Goal: Task Accomplishment & Management: Use online tool/utility

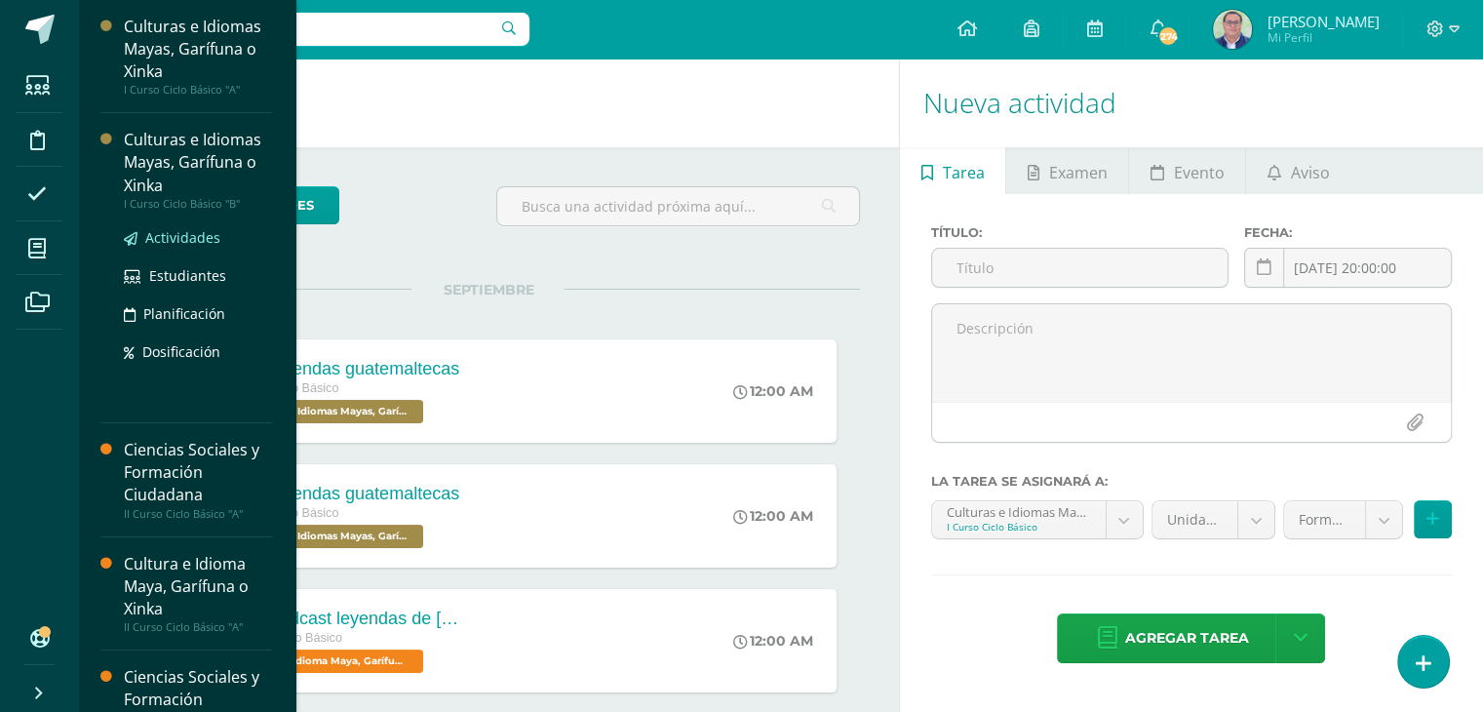
click at [161, 235] on span "Actividades" at bounding box center [182, 237] width 75 height 19
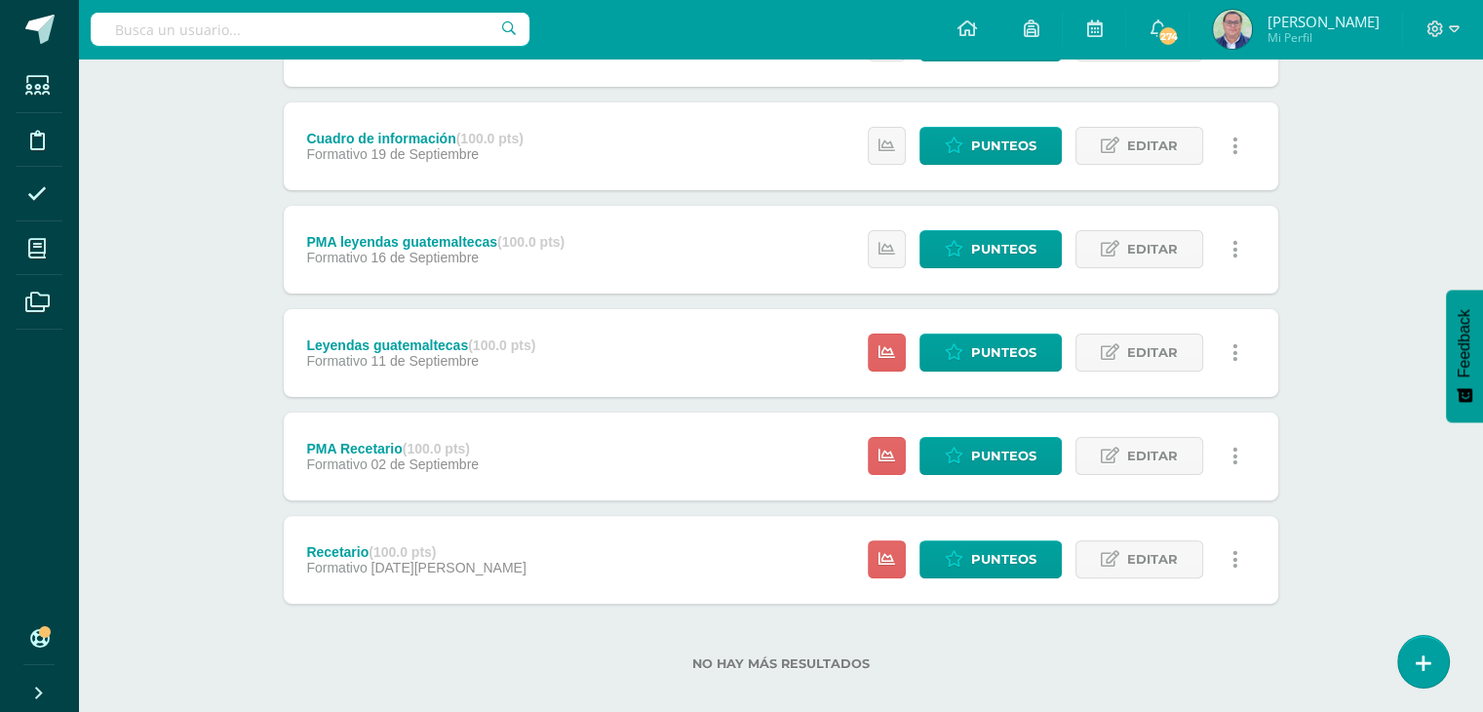
scroll to position [451, 0]
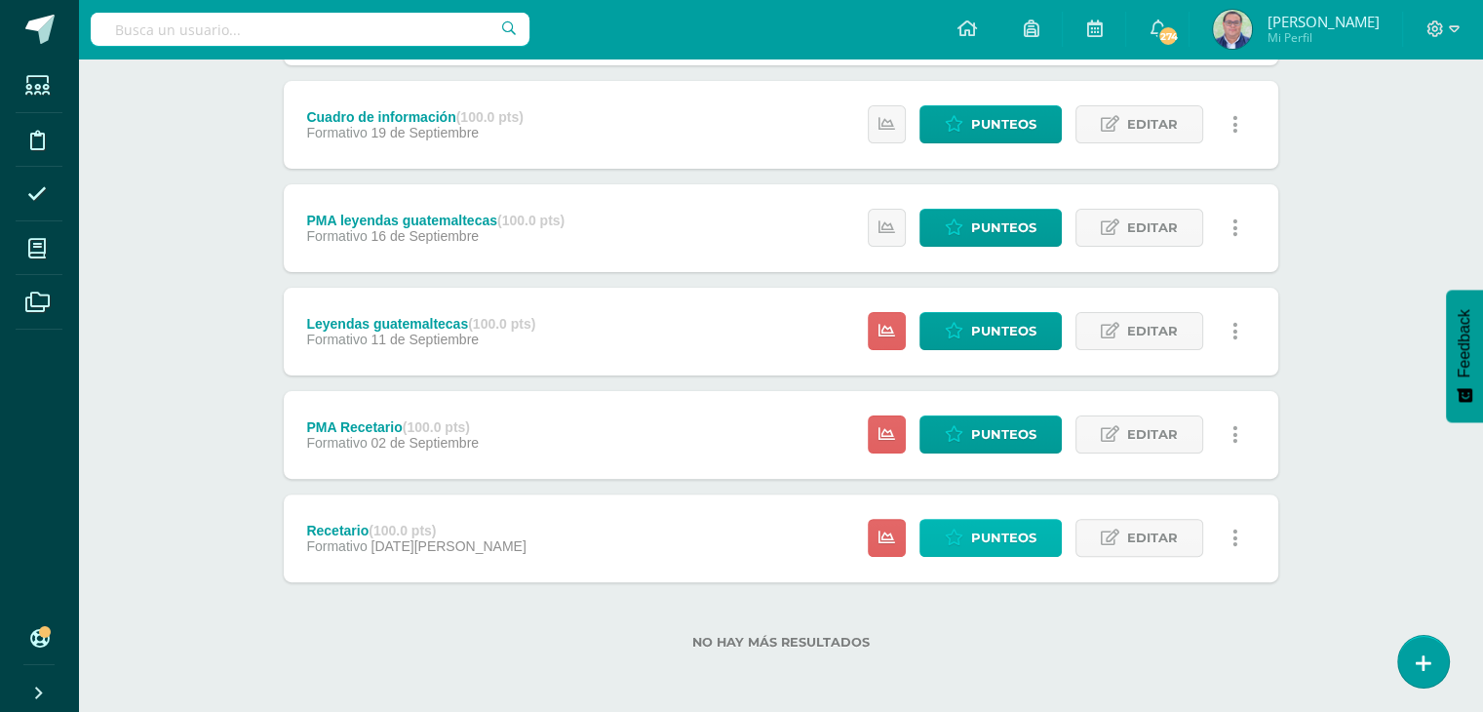
click at [963, 539] on icon at bounding box center [954, 538] width 19 height 17
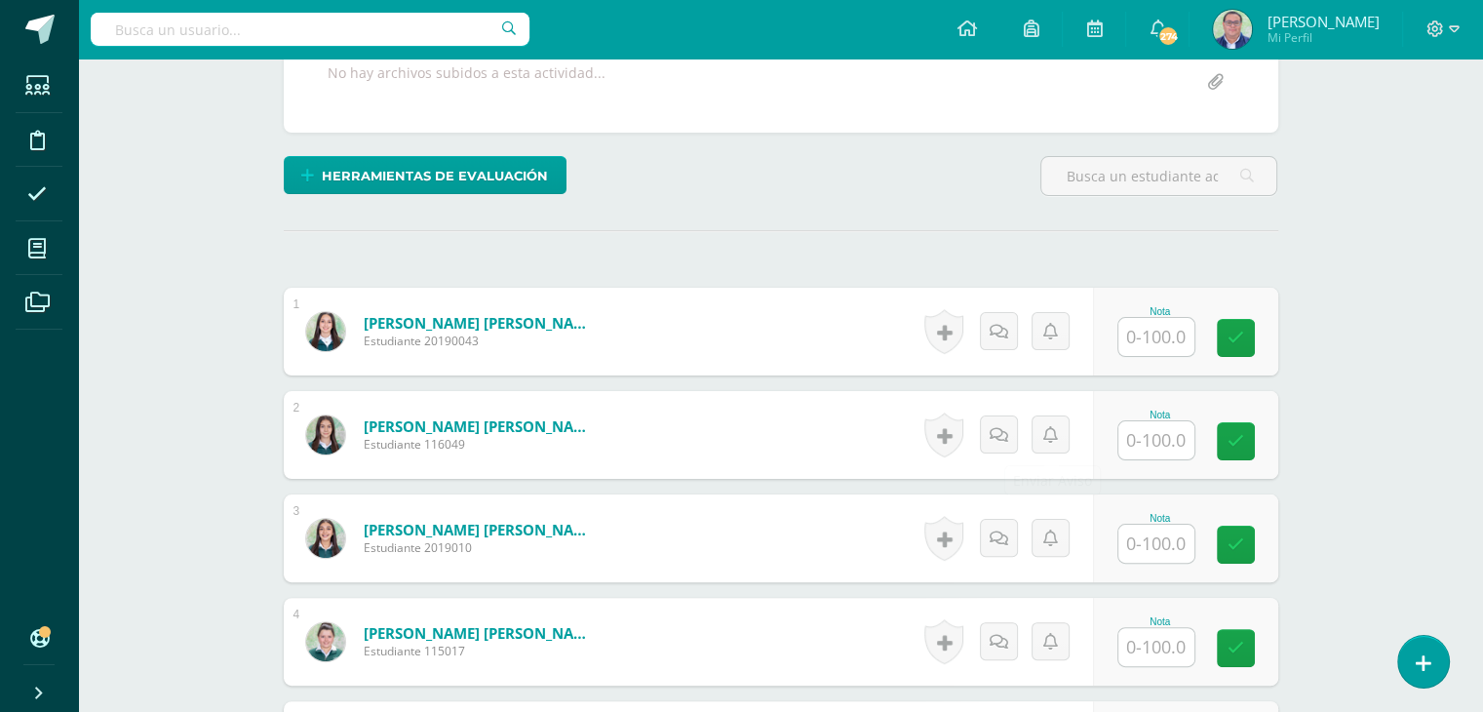
scroll to position [390, 0]
click at [1173, 342] on input "text" at bounding box center [1157, 337] width 76 height 38
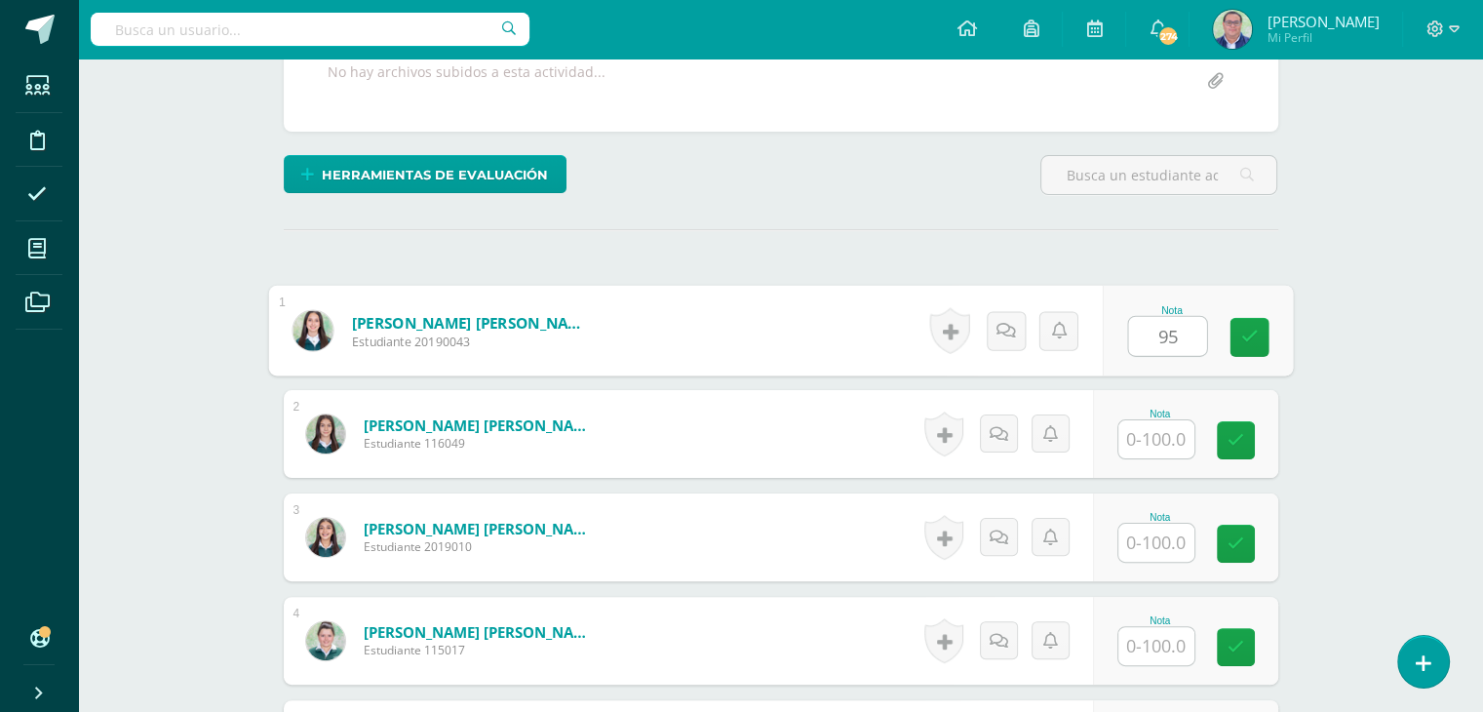
type input "95"
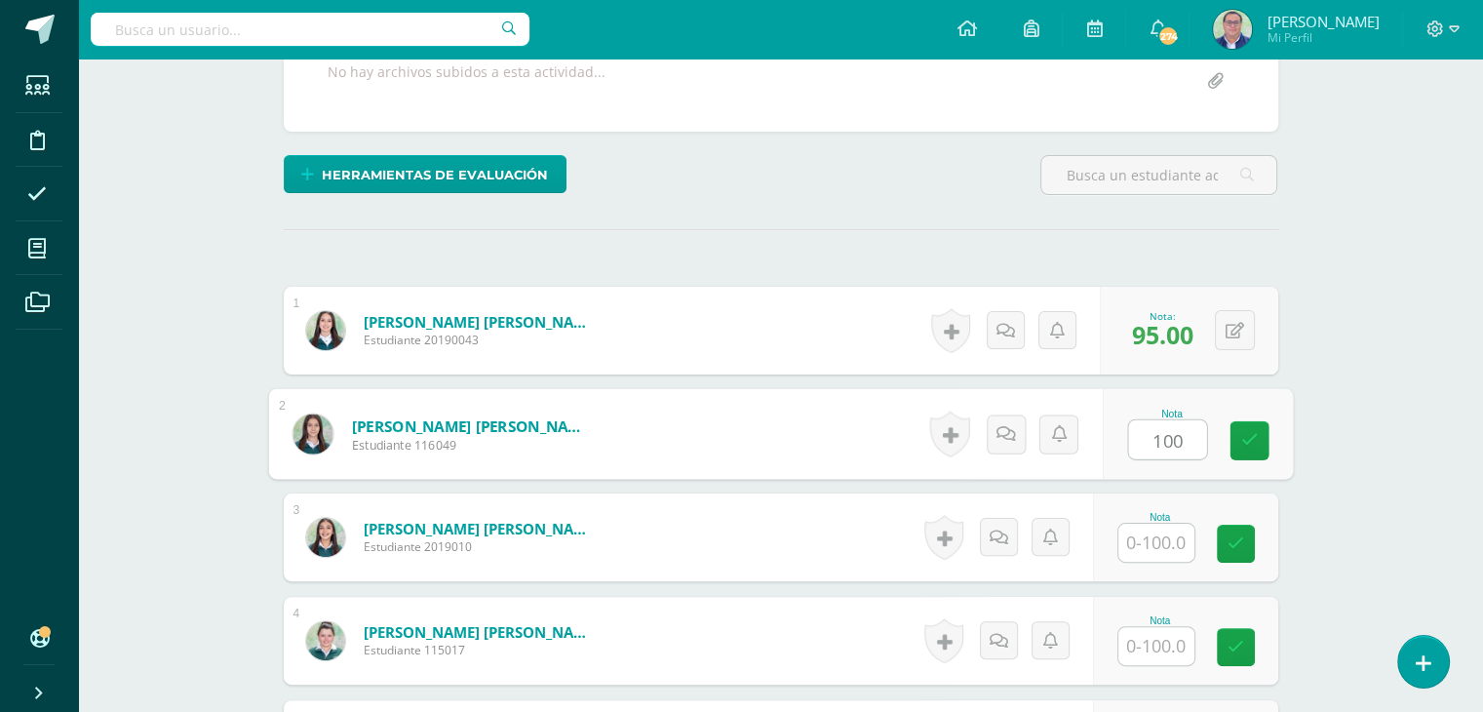
type input "100"
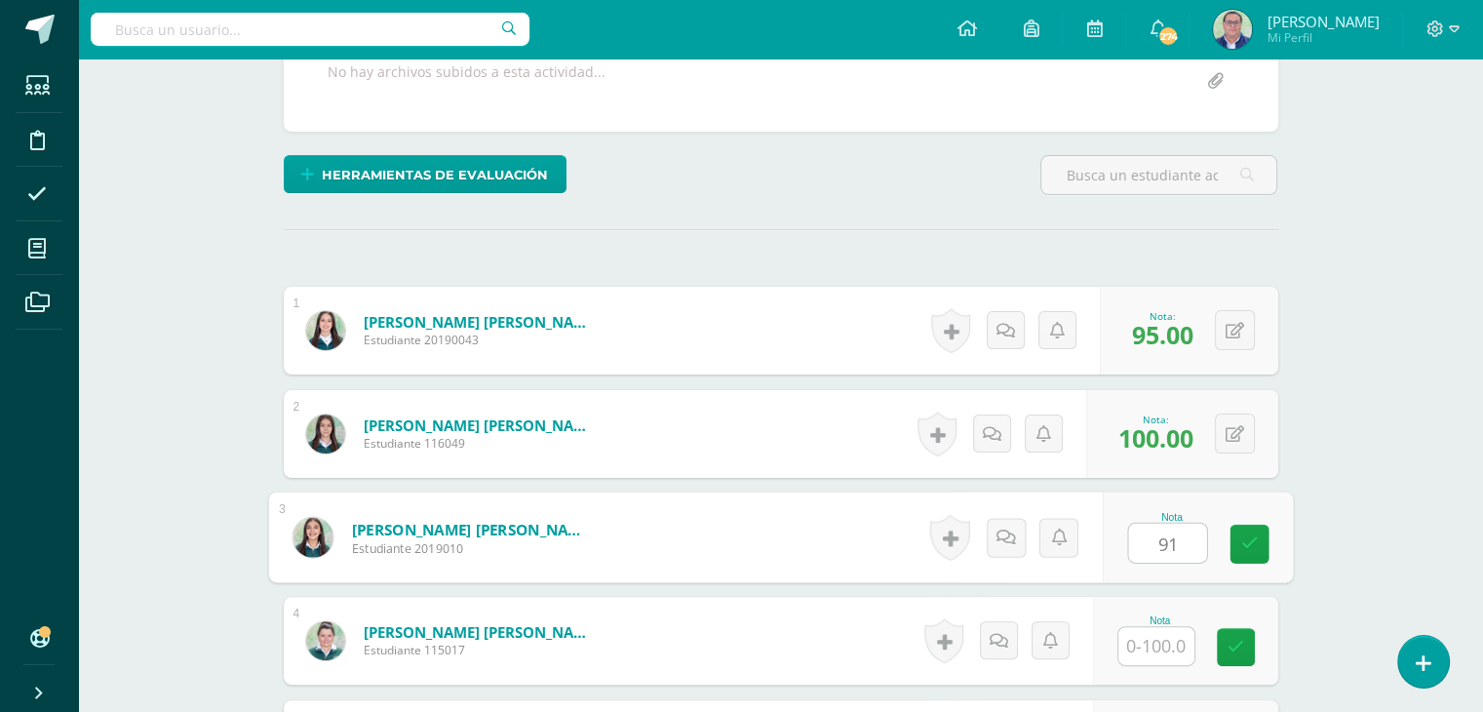
type input "91"
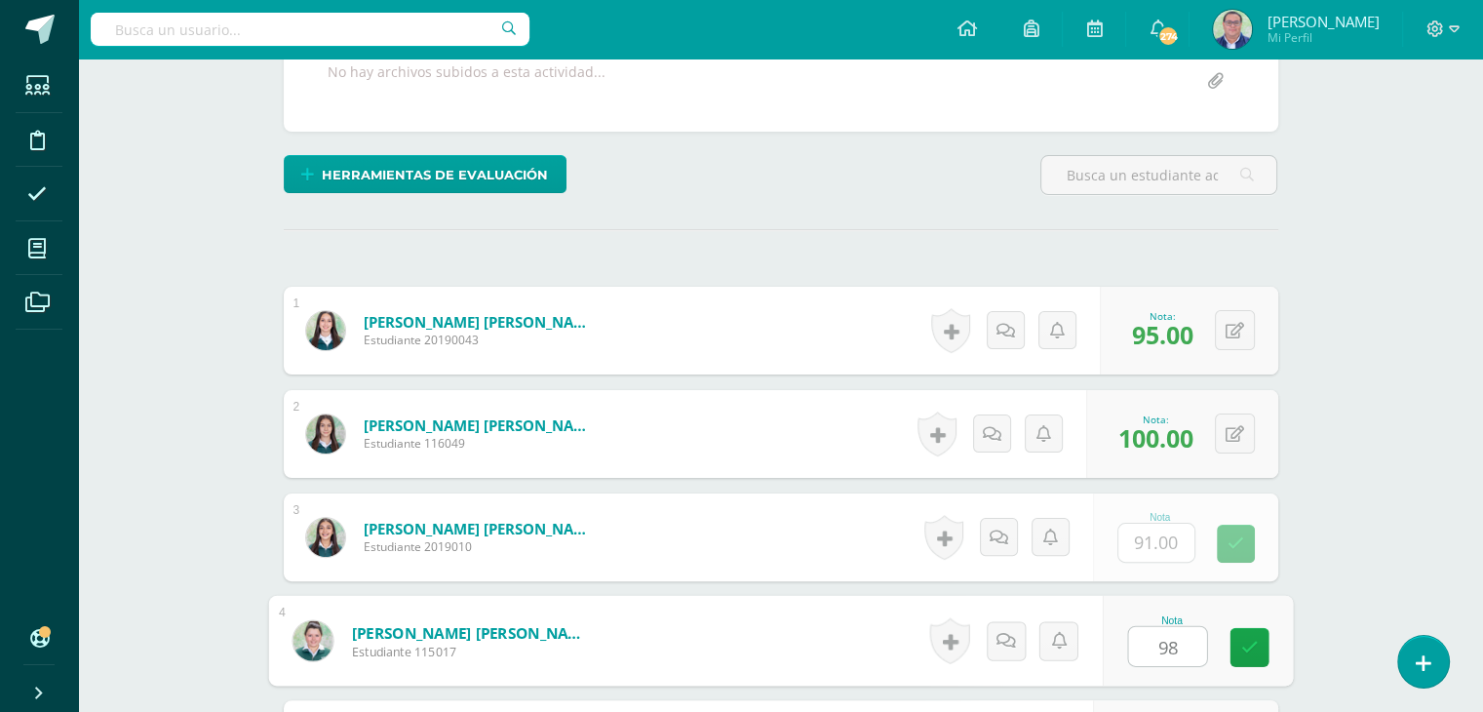
type input "98"
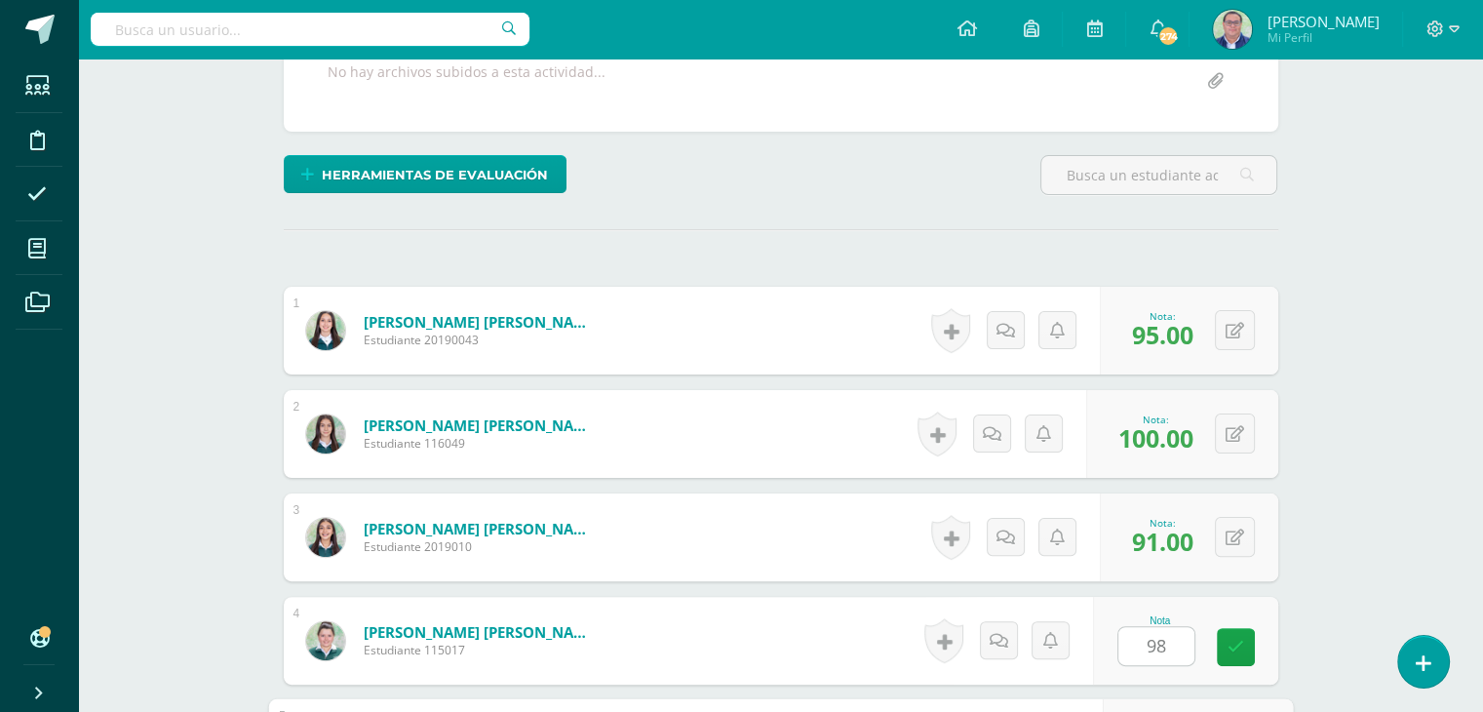
scroll to position [783, 0]
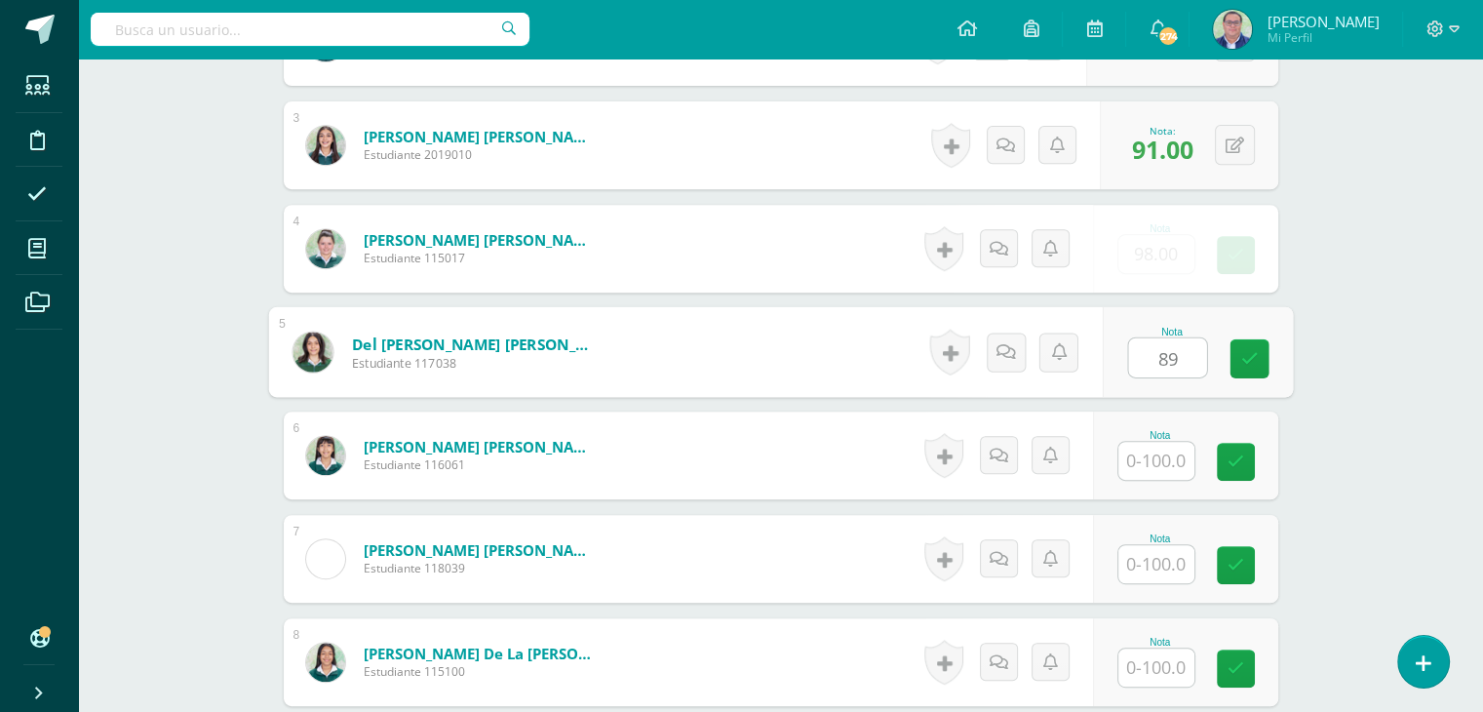
type input "89"
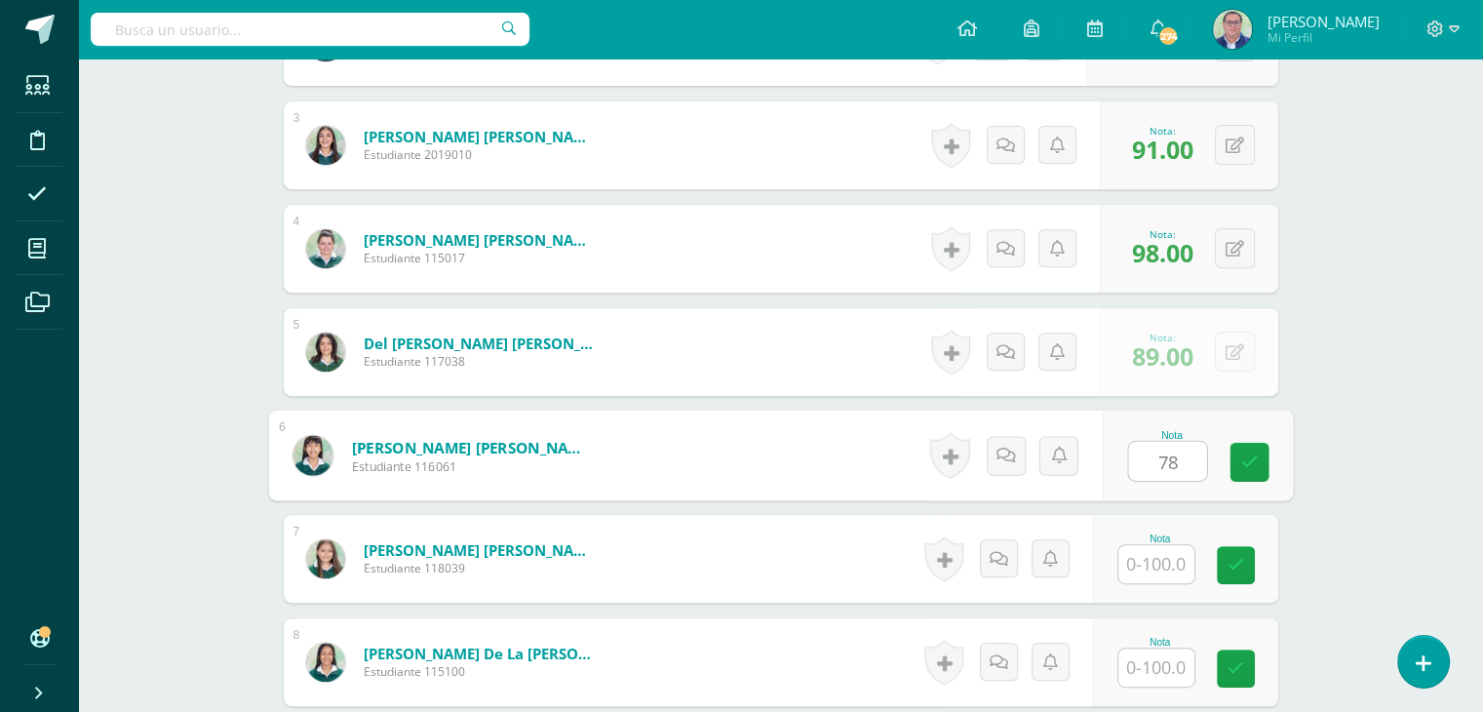
type input "78"
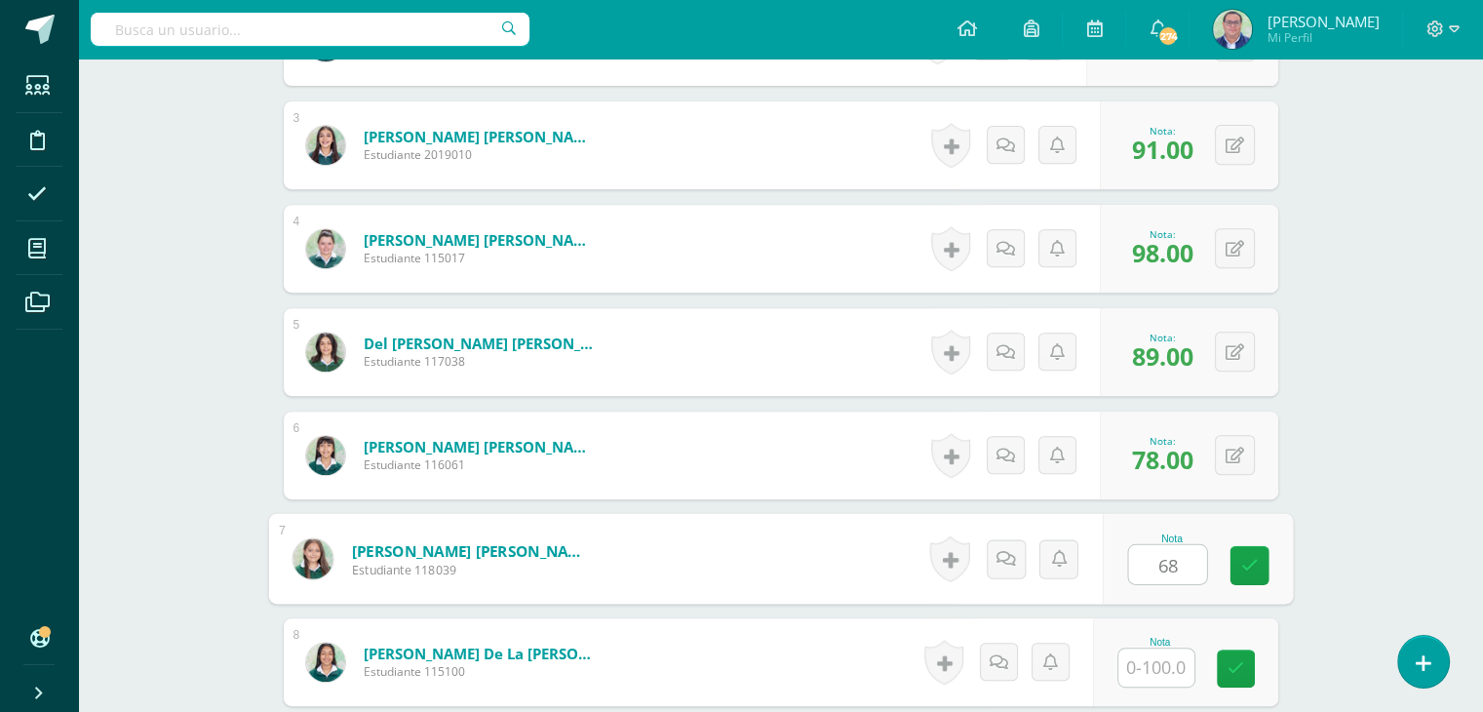
type input "68"
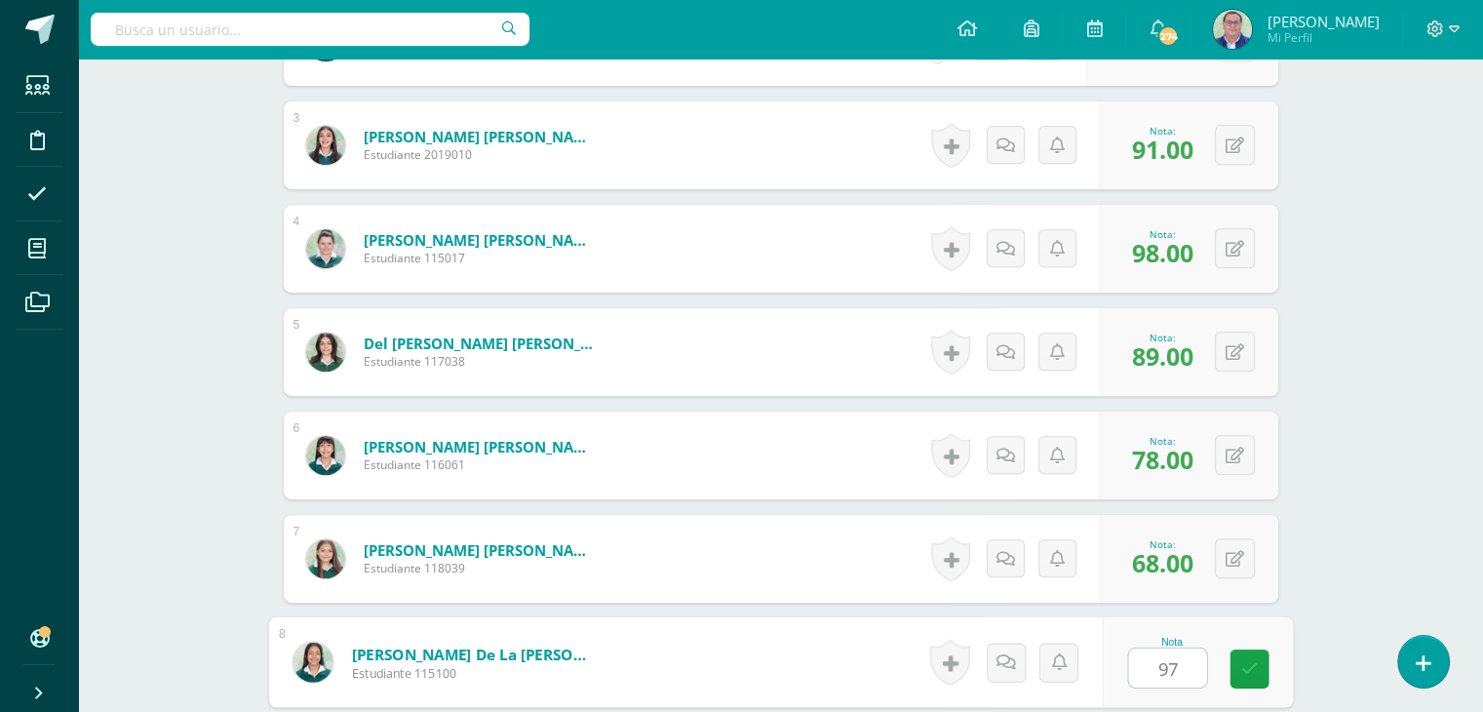
type input "97"
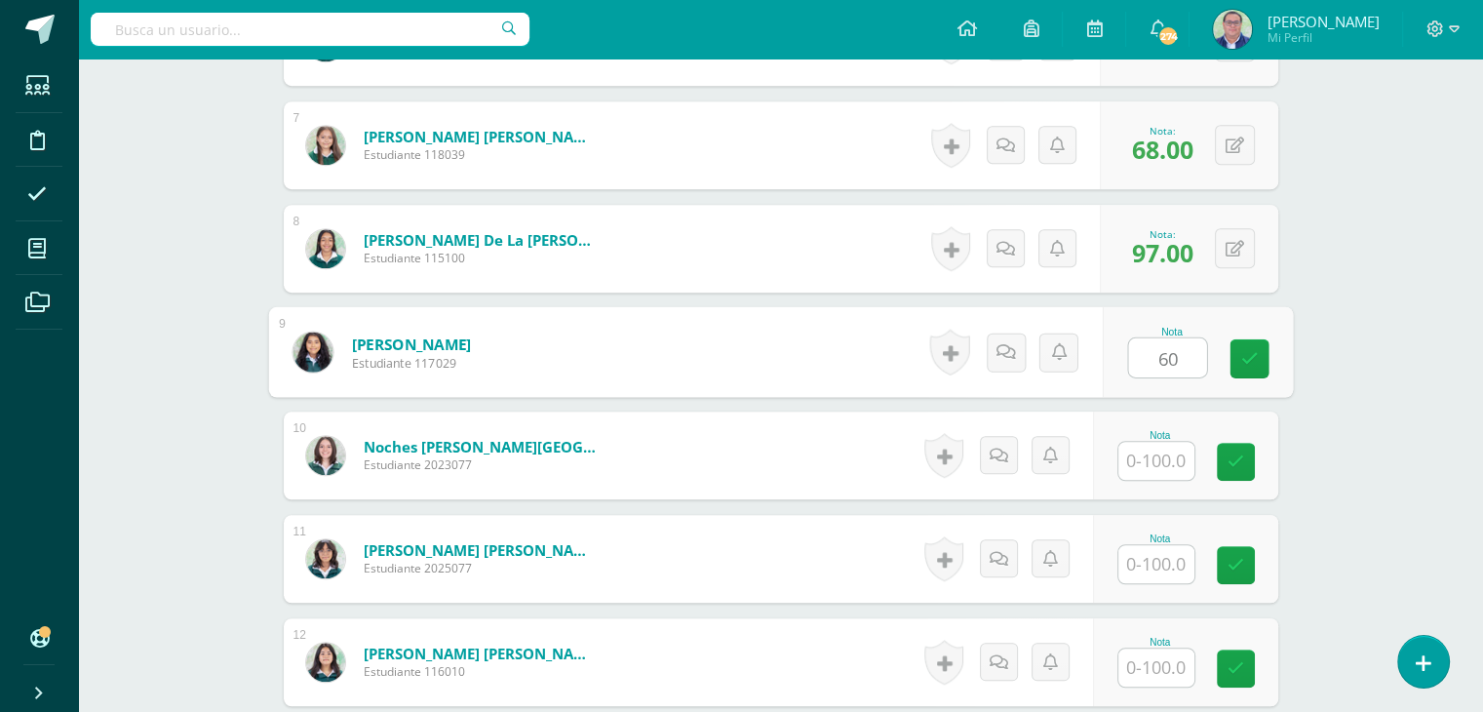
type input "60"
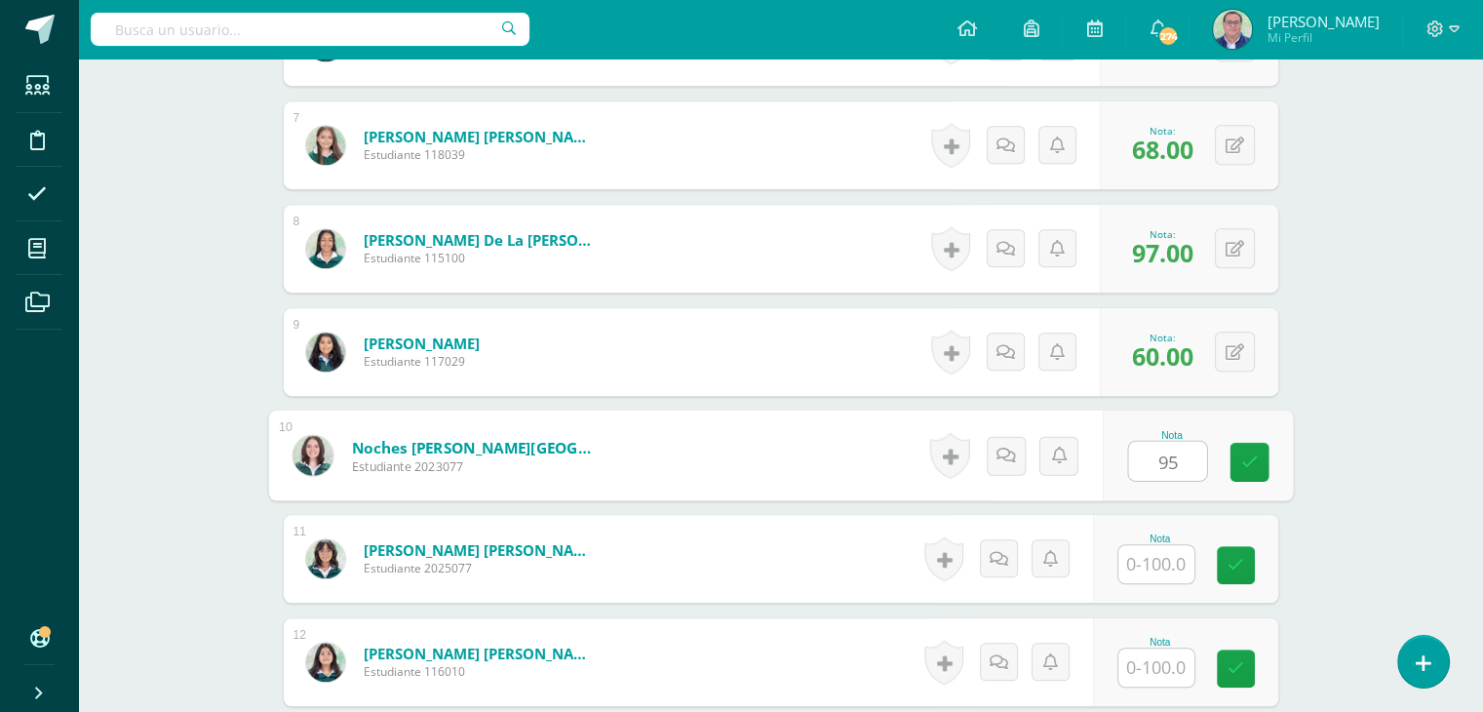
type input "95"
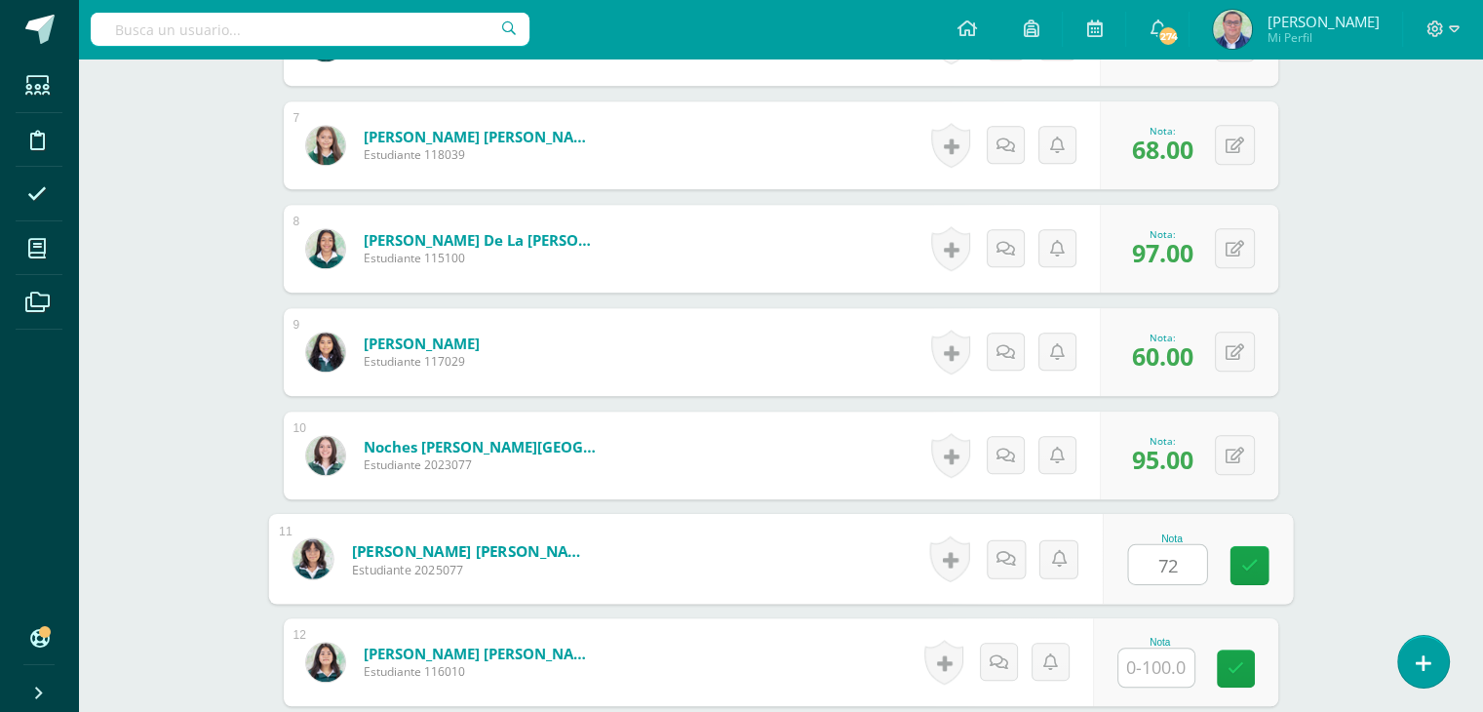
type input "72"
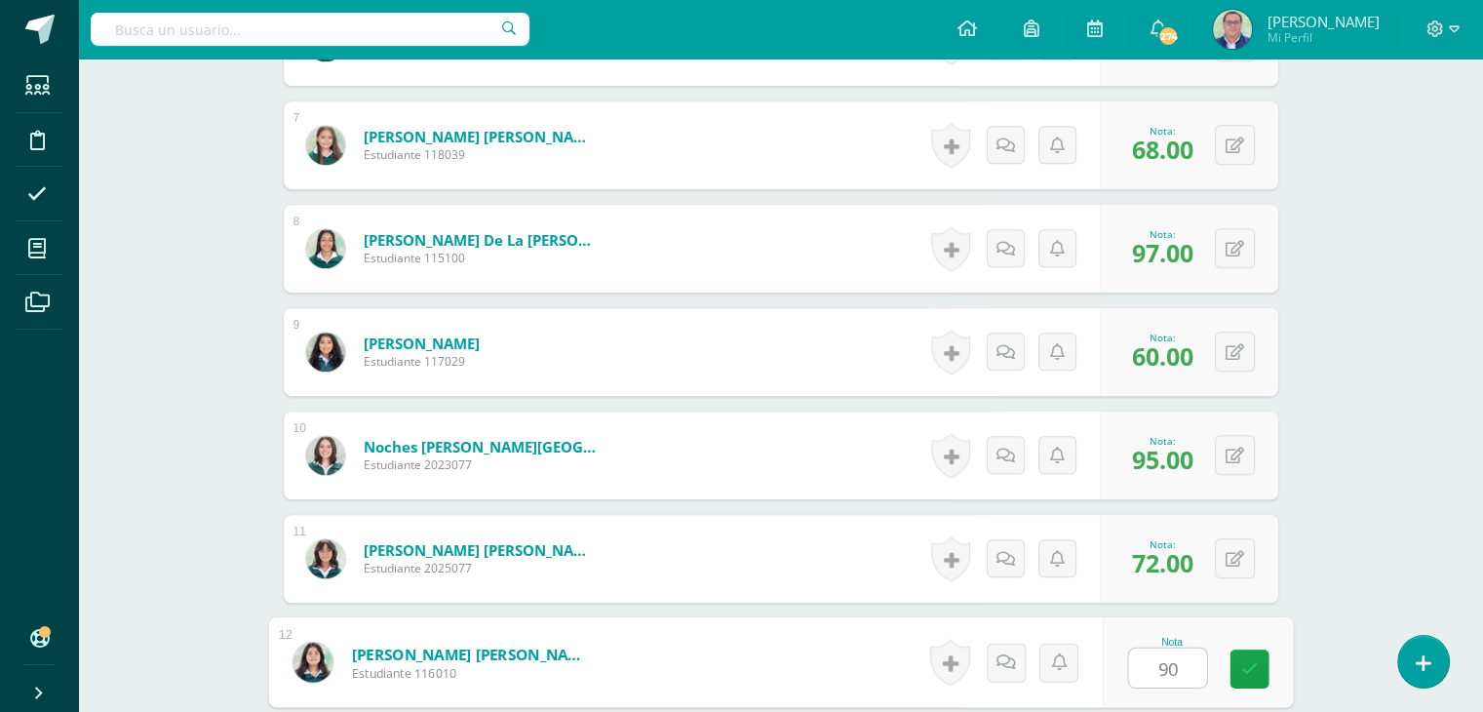
type input "90"
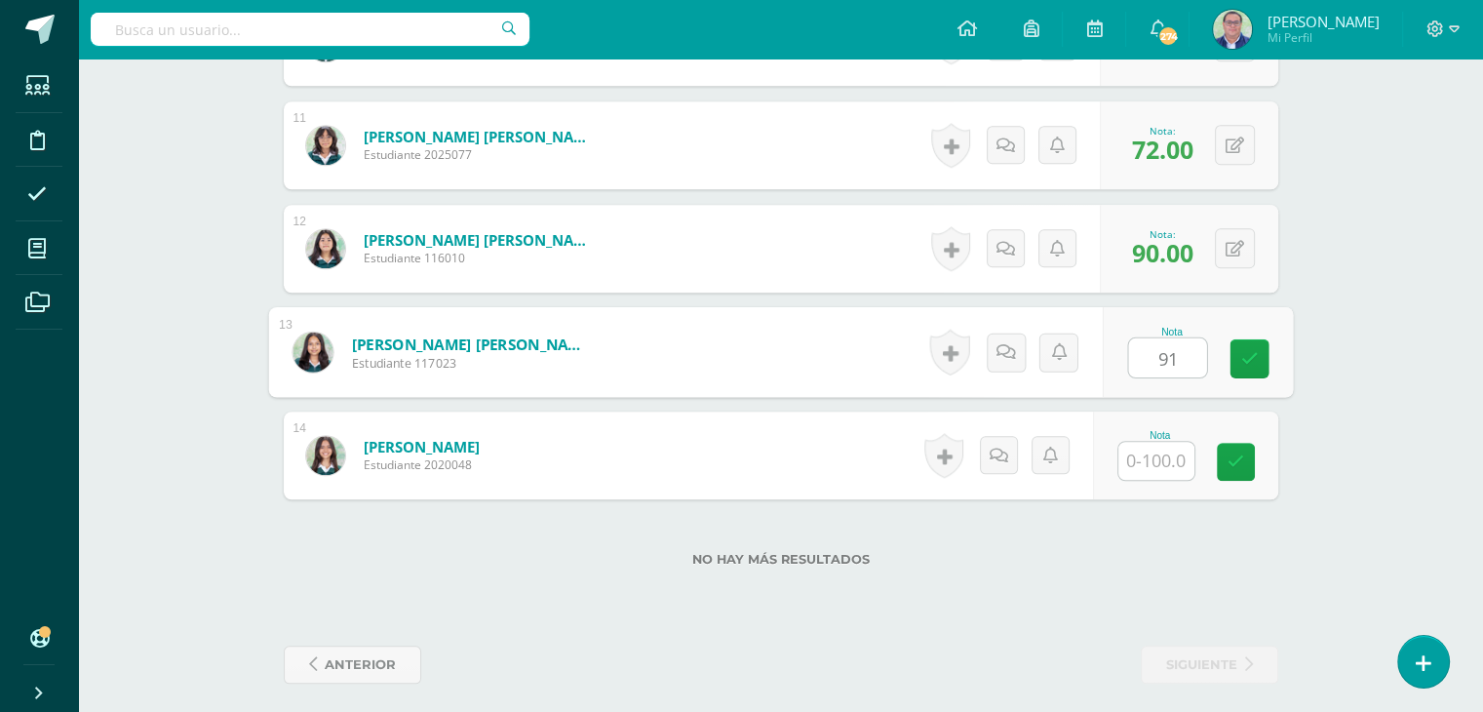
type input "91"
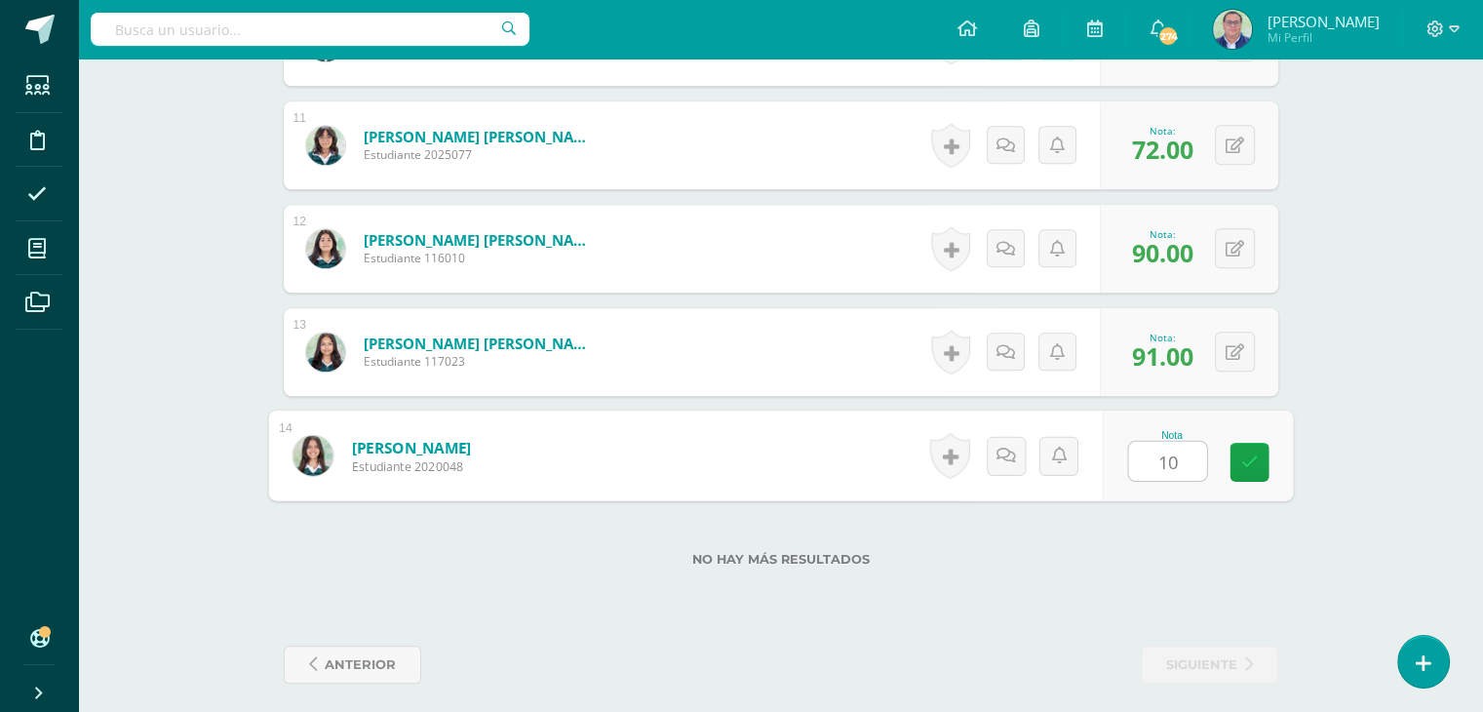
type input "100"
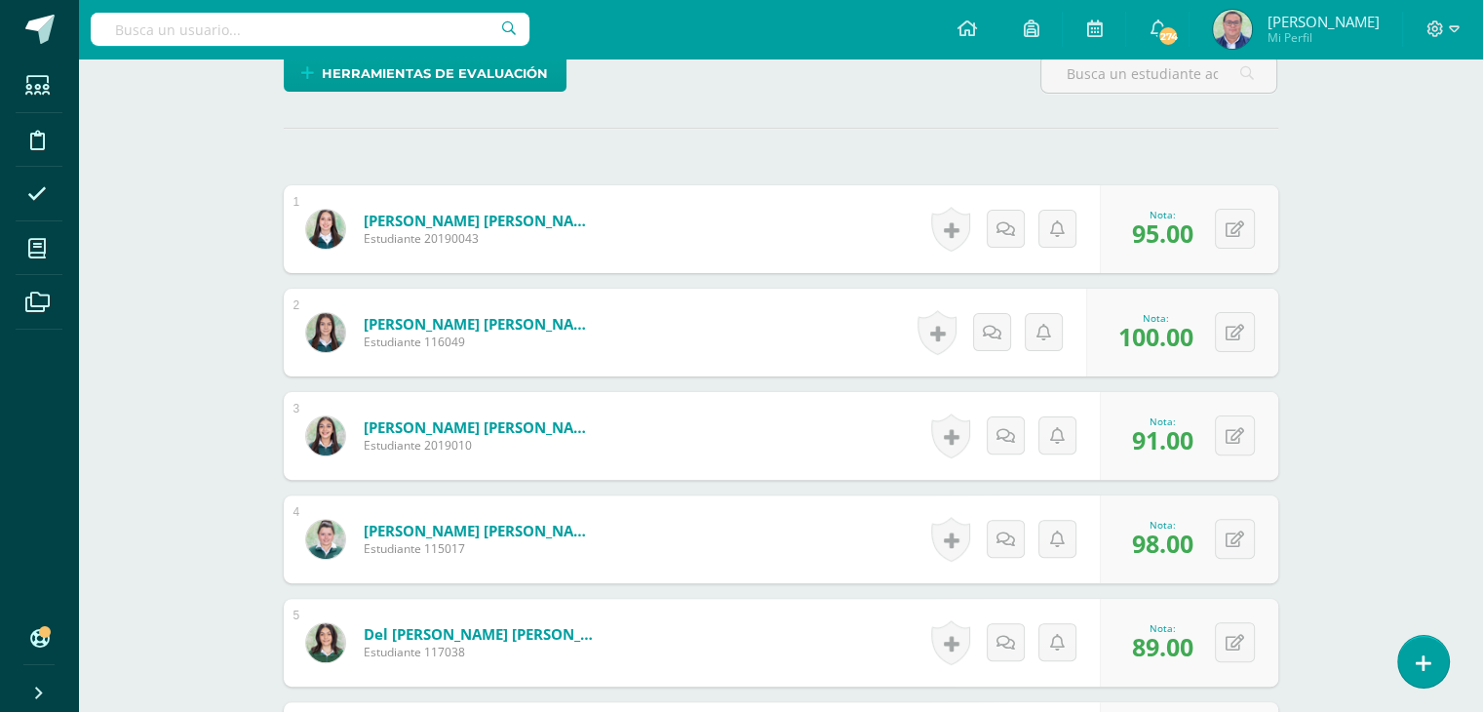
scroll to position [245, 0]
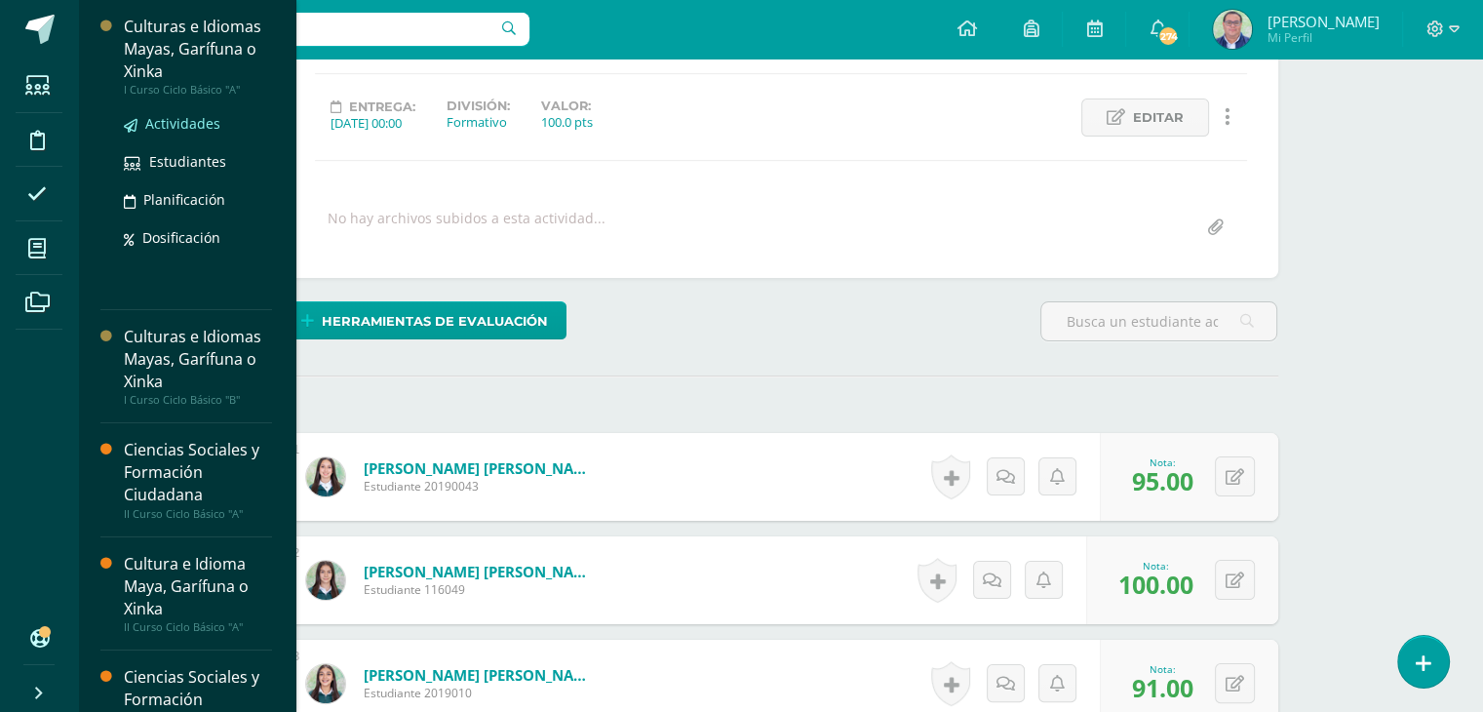
click at [183, 123] on span "Actividades" at bounding box center [182, 123] width 75 height 19
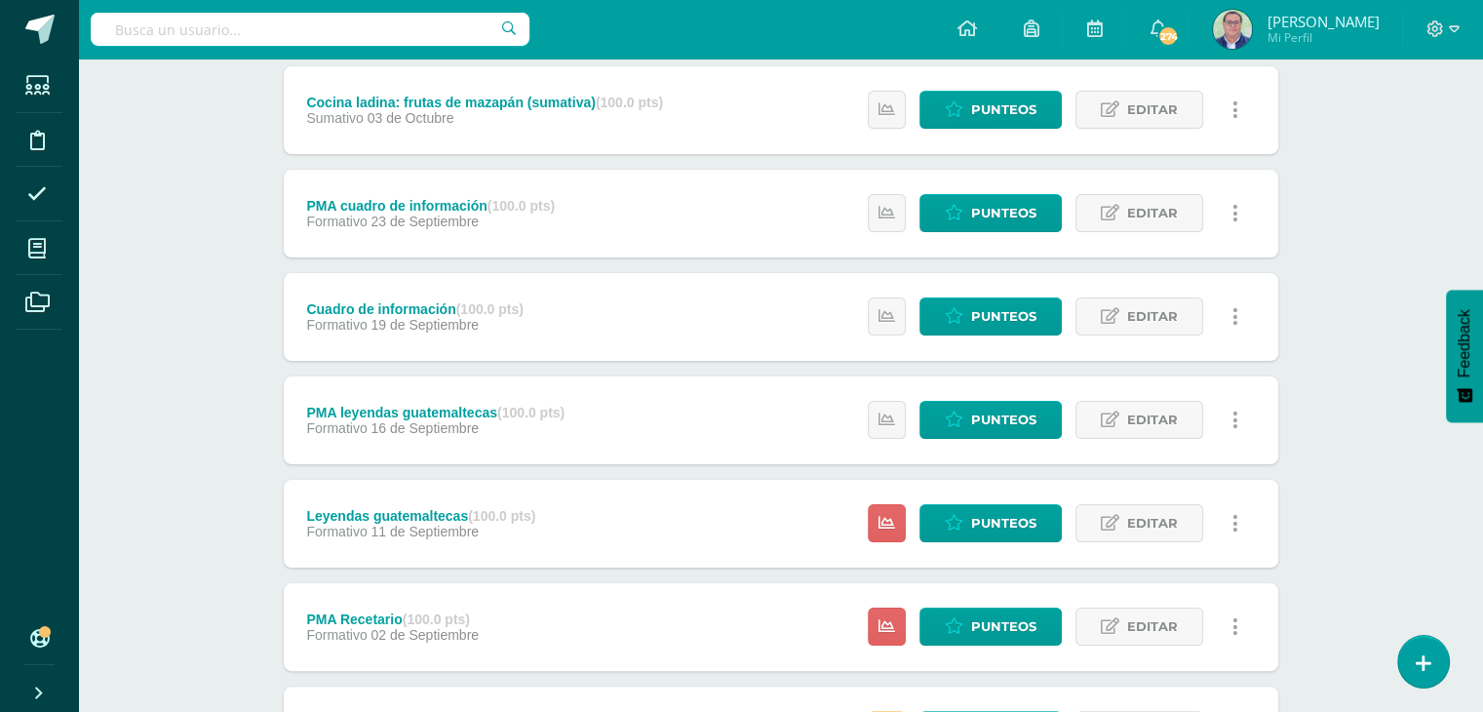
scroll to position [451, 0]
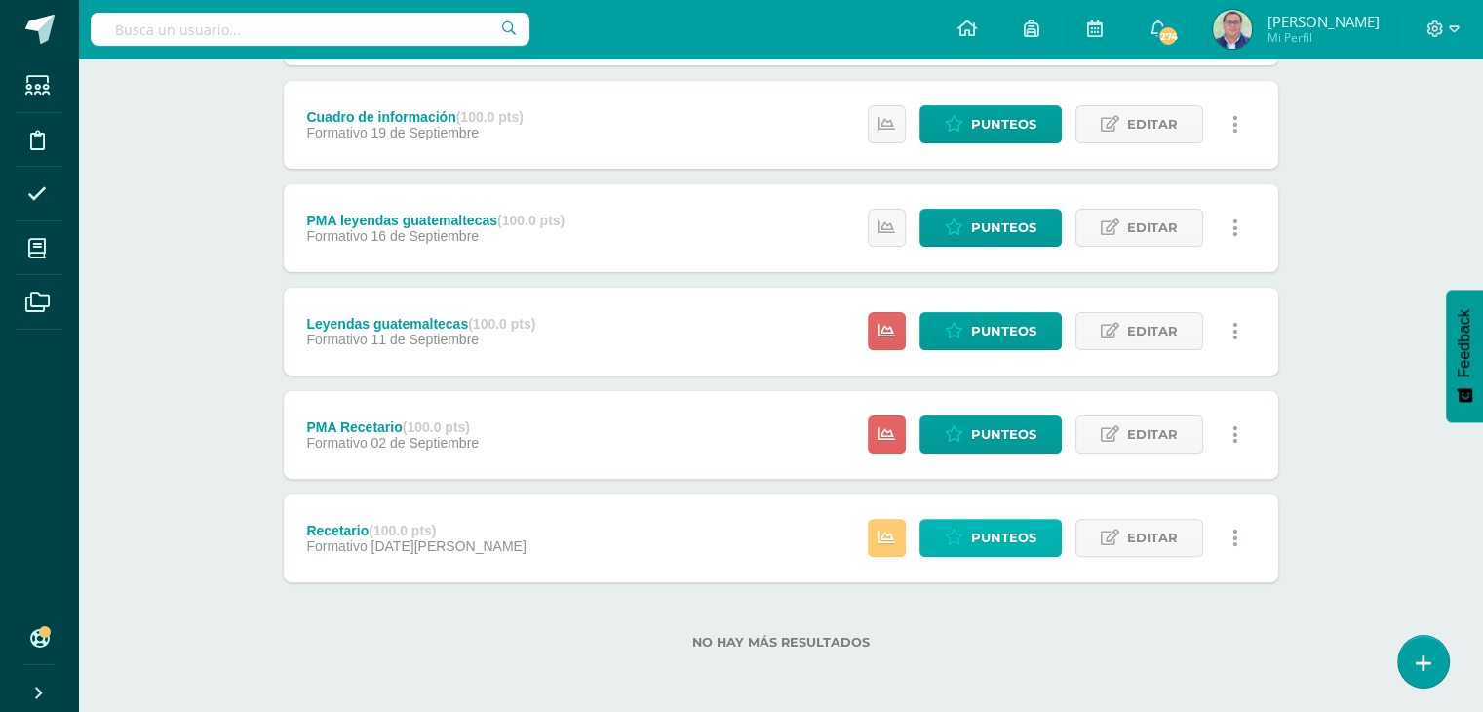
click at [993, 540] on span "Punteos" at bounding box center [1003, 538] width 65 height 36
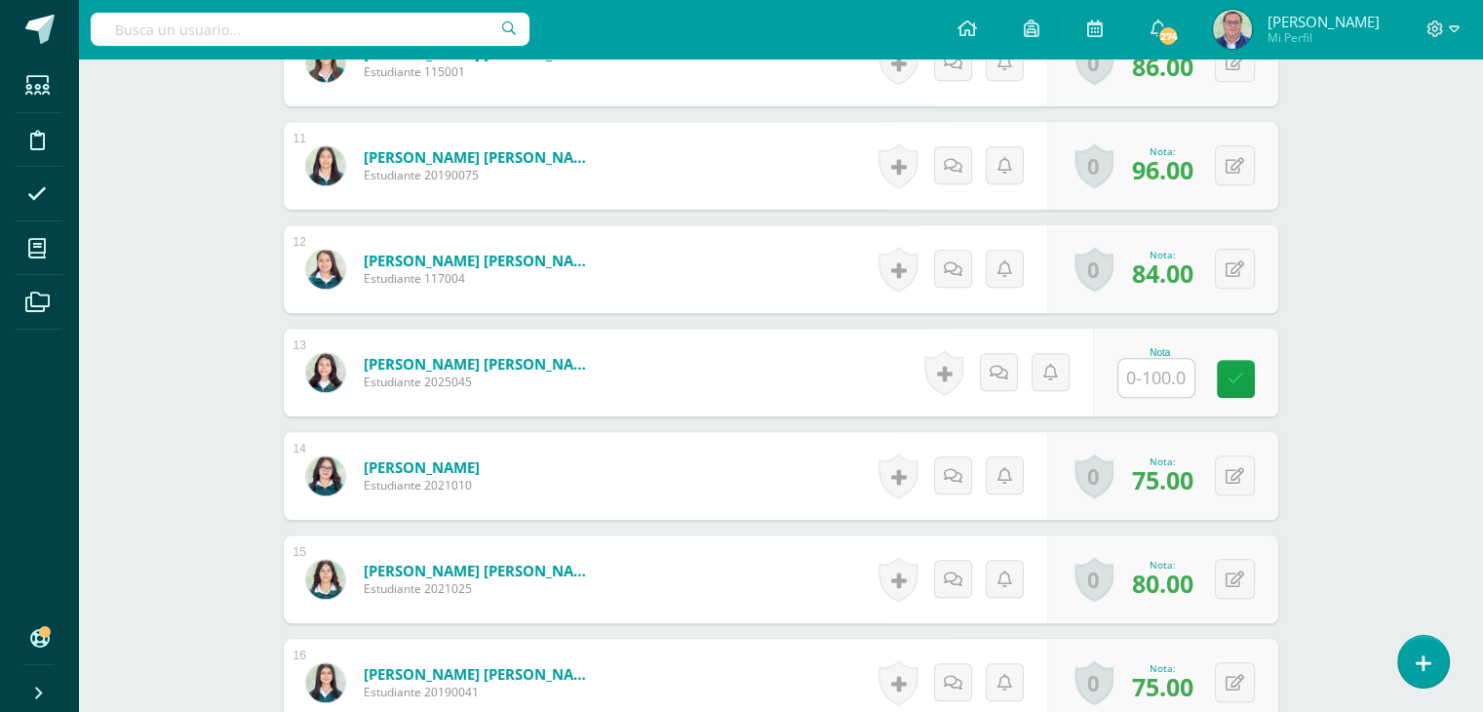
scroll to position [1588, 0]
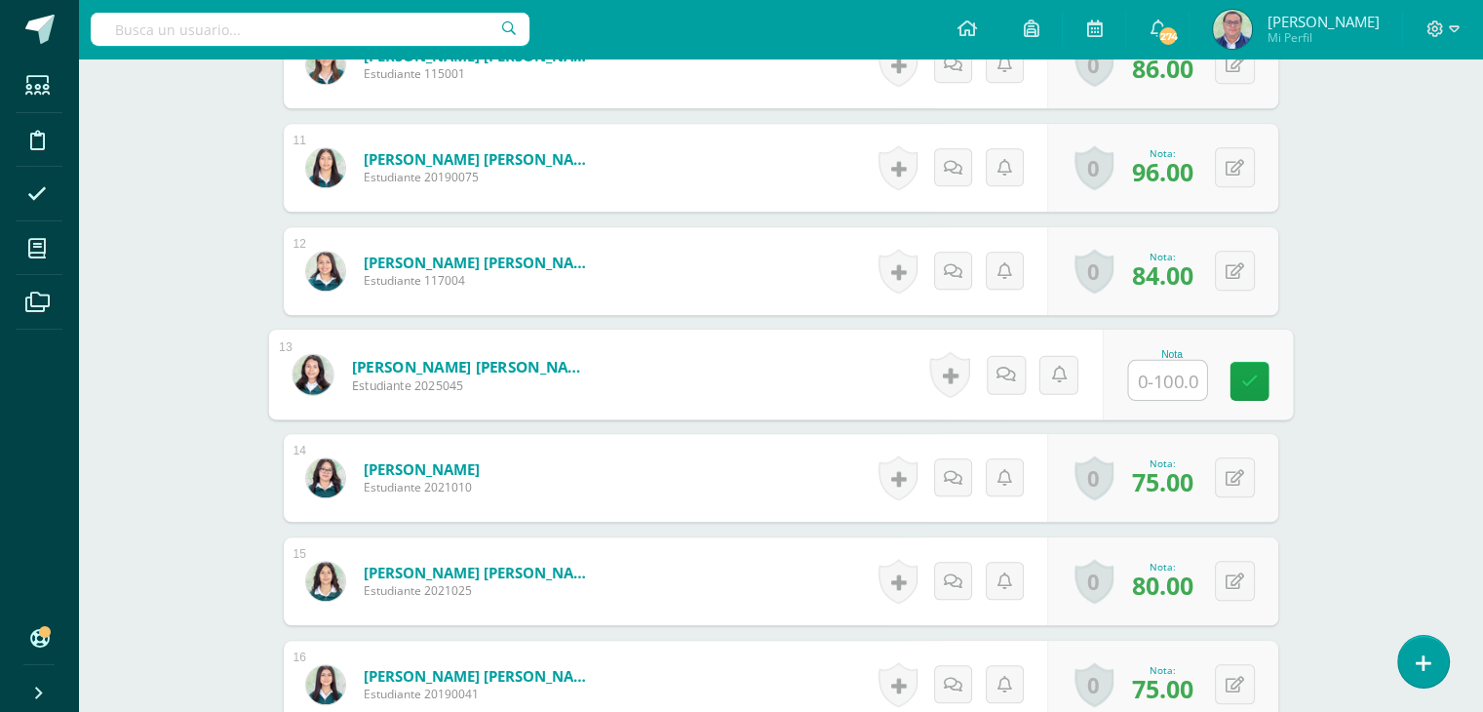
click at [1166, 376] on input "text" at bounding box center [1167, 380] width 78 height 39
type input "75"
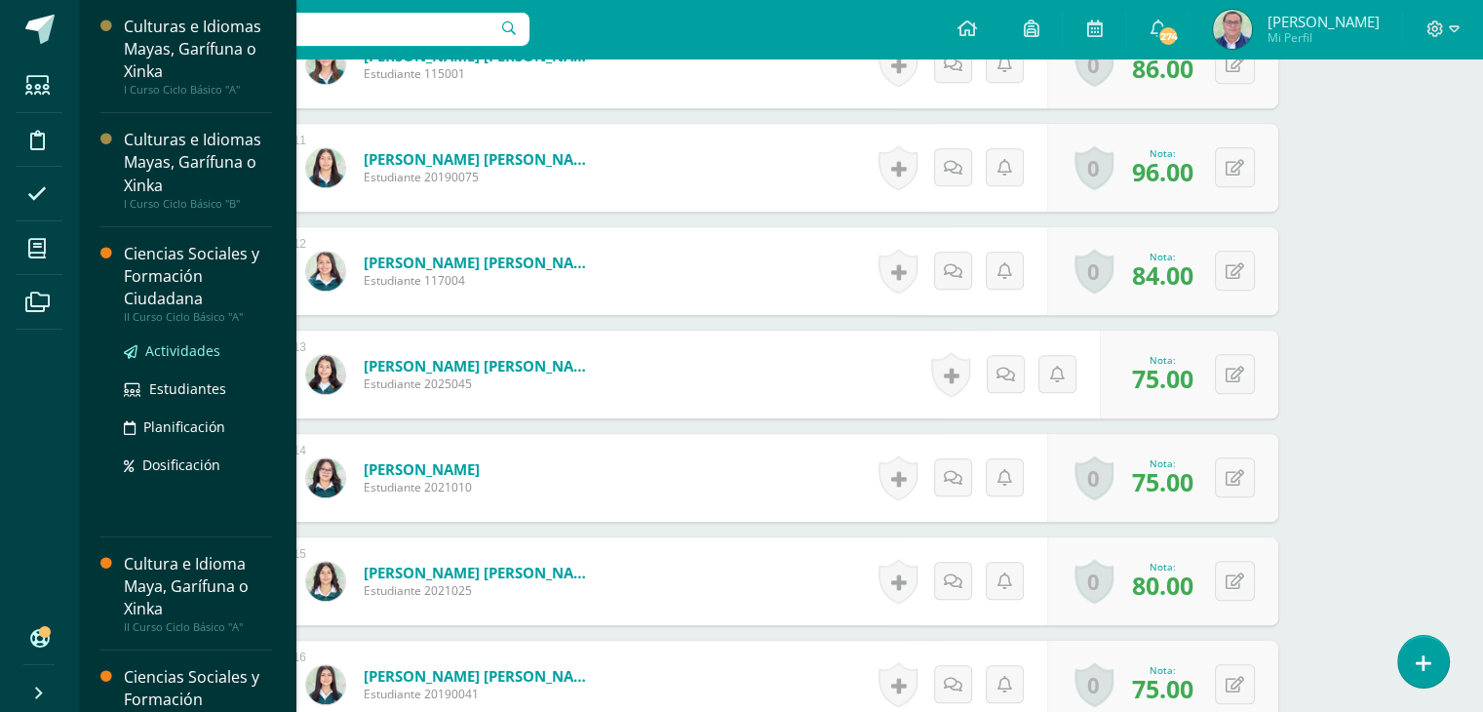
click at [178, 347] on span "Actividades" at bounding box center [182, 350] width 75 height 19
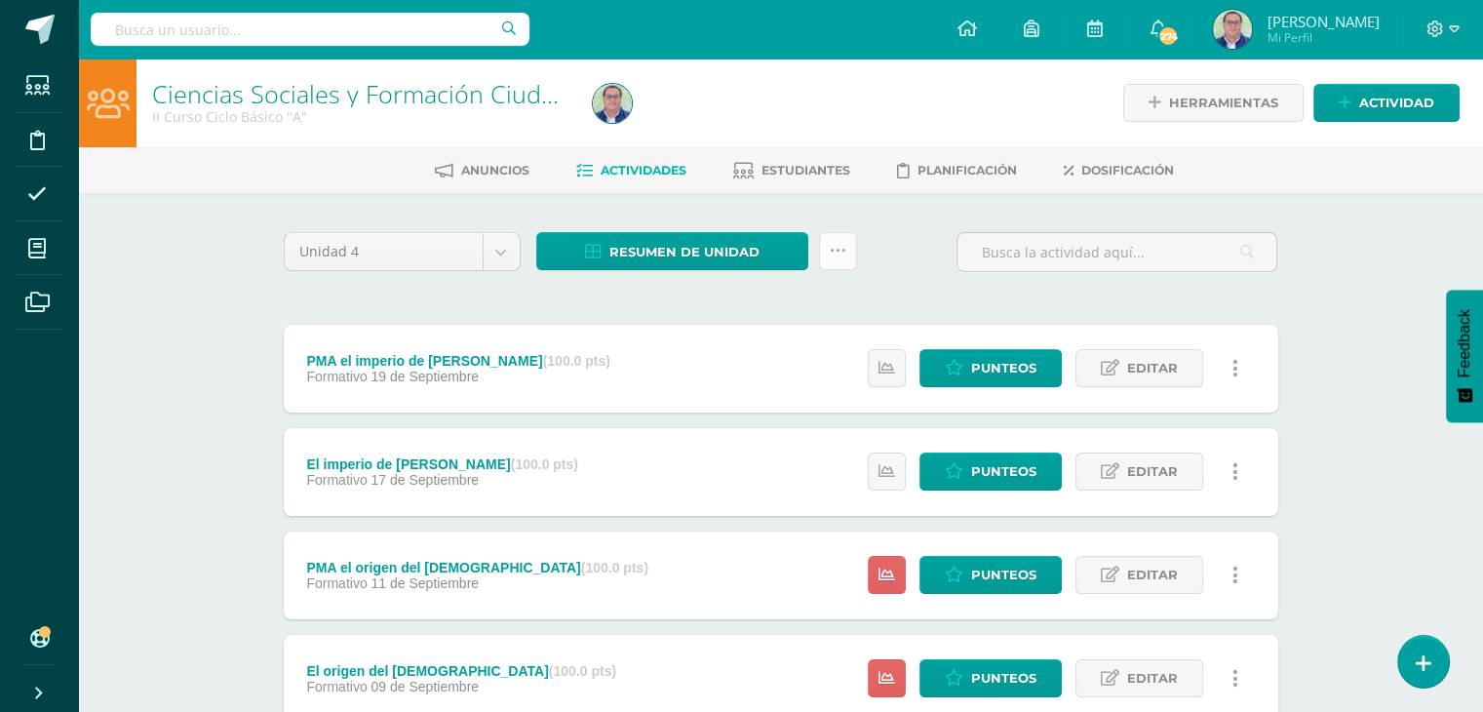
click at [832, 243] on icon at bounding box center [838, 251] width 17 height 17
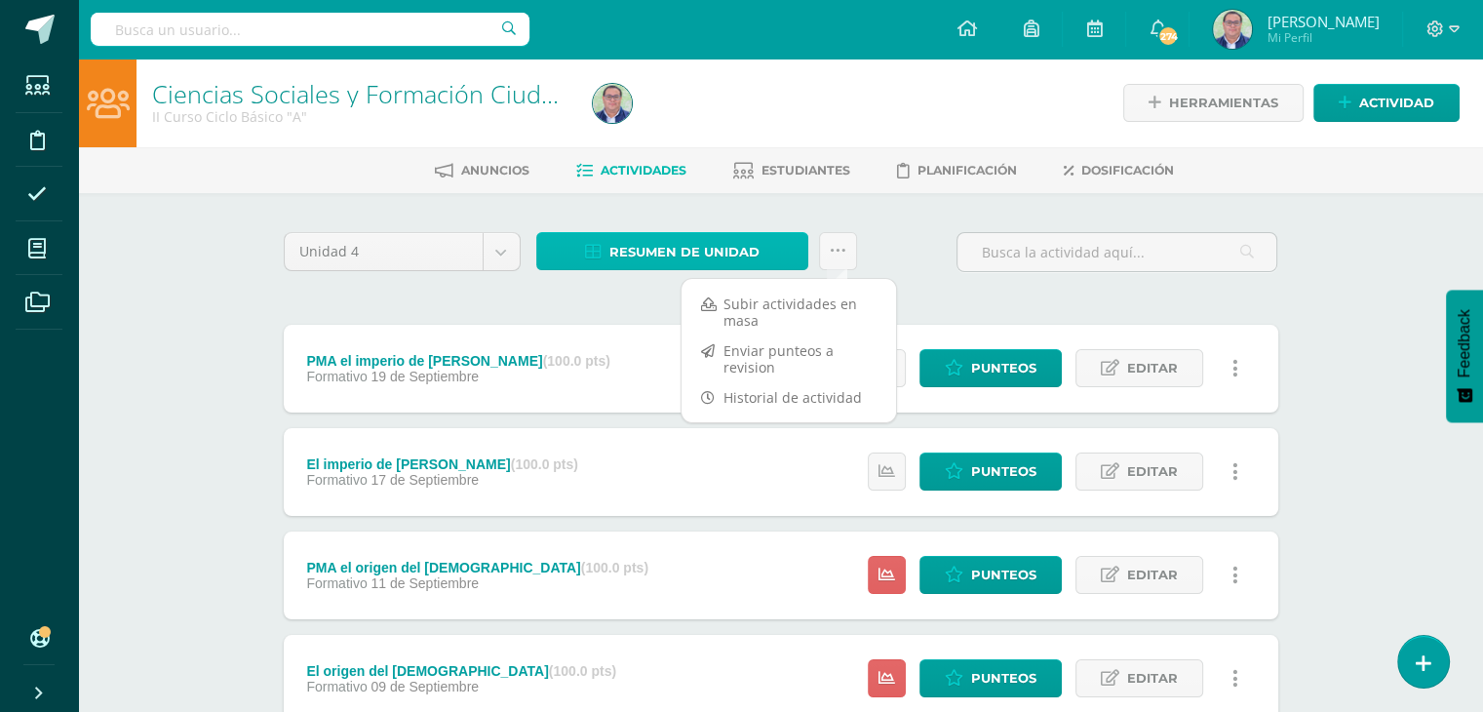
click at [663, 259] on span "Resumen de unidad" at bounding box center [685, 252] width 150 height 36
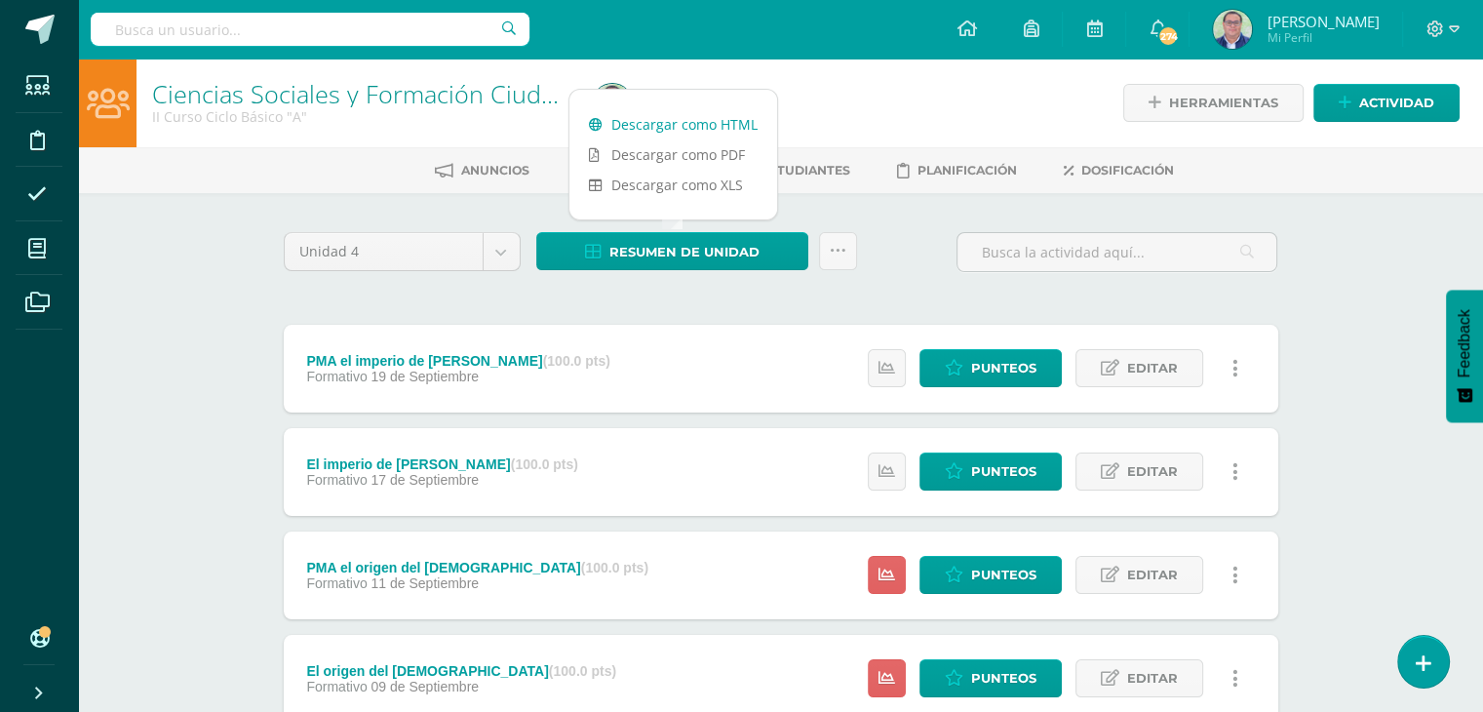
click at [677, 127] on link "Descargar como HTML" at bounding box center [674, 124] width 208 height 30
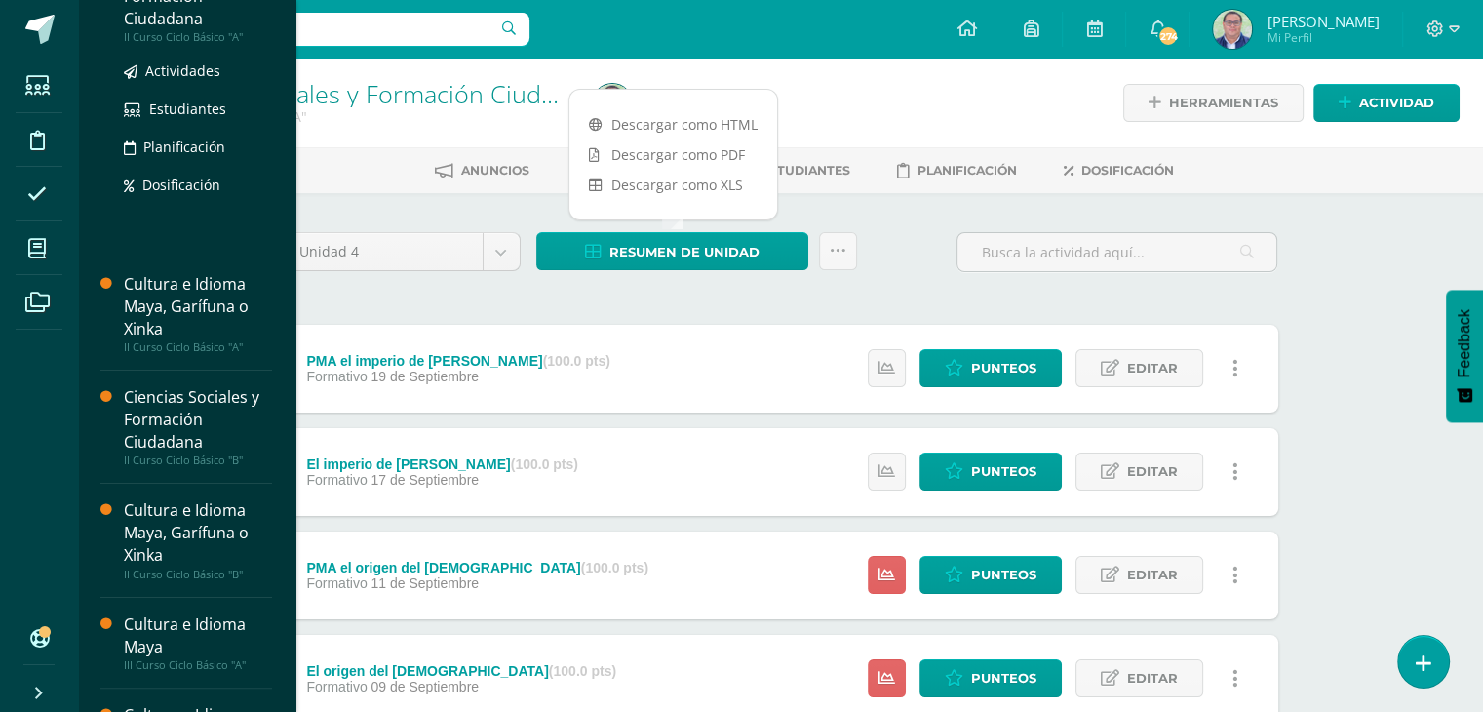
scroll to position [293, 0]
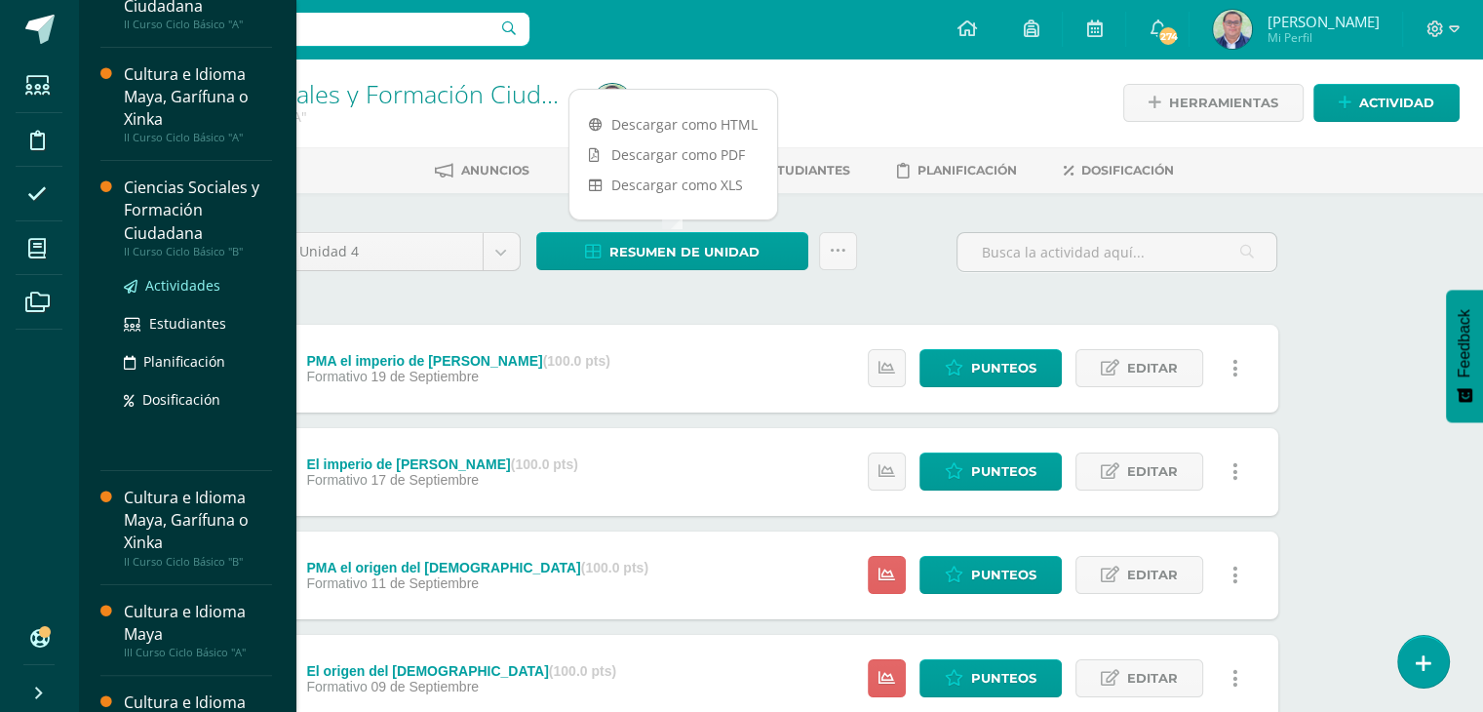
click at [168, 282] on span "Actividades" at bounding box center [182, 285] width 75 height 19
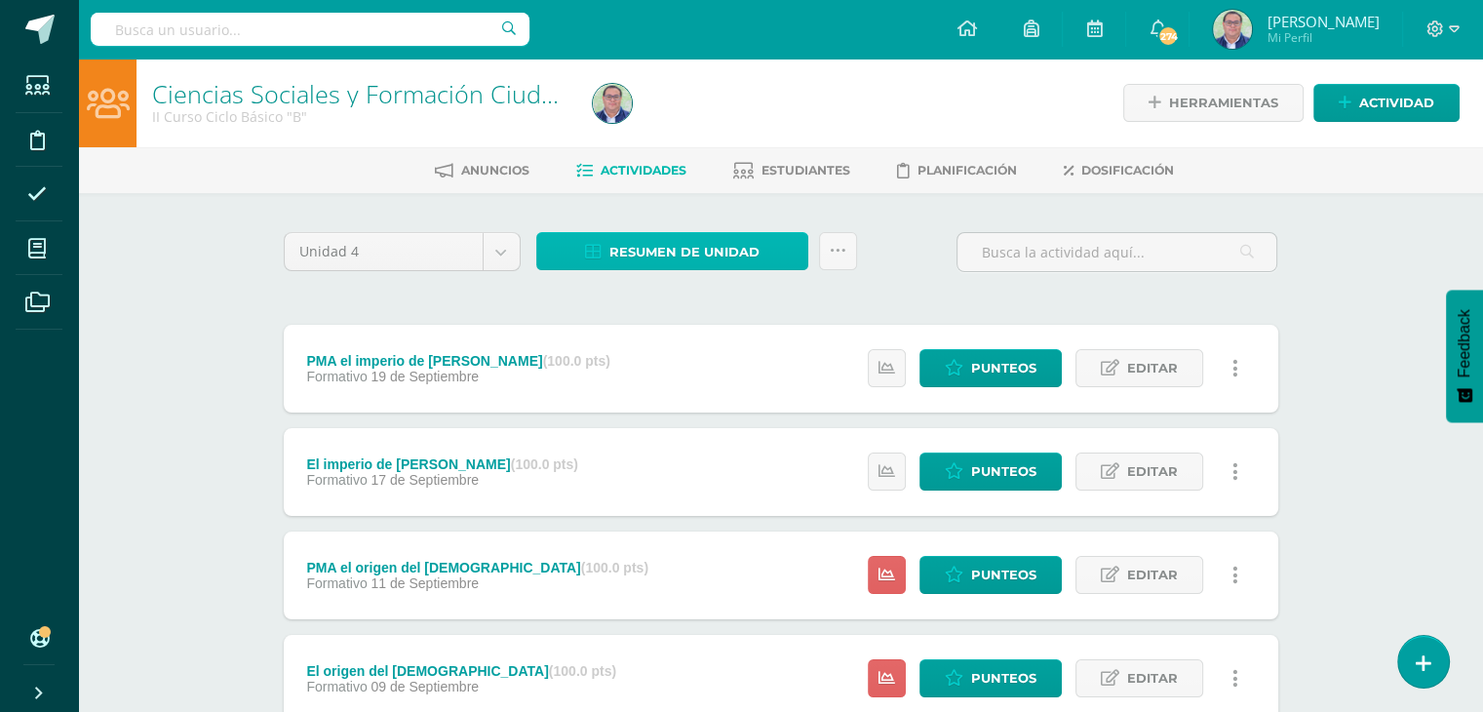
click at [671, 244] on span "Resumen de unidad" at bounding box center [685, 252] width 150 height 36
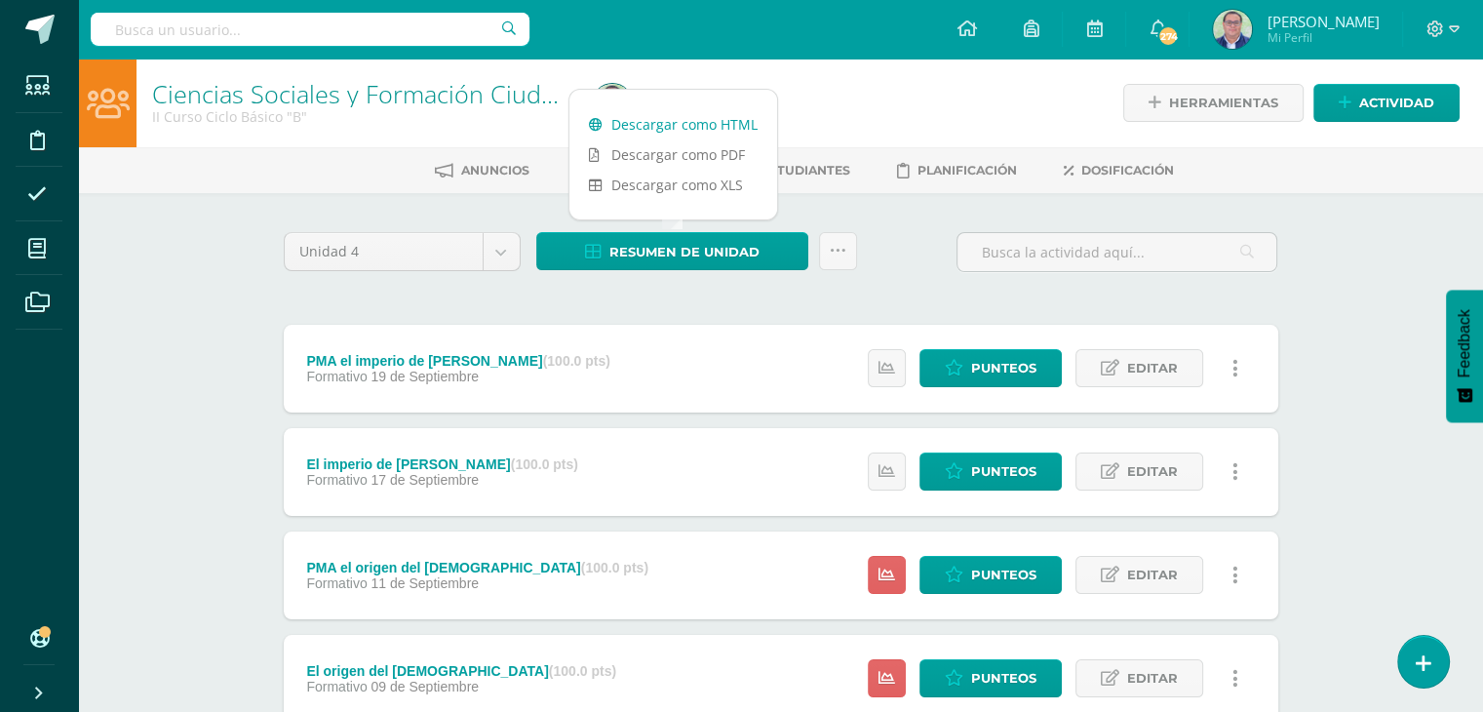
click at [667, 130] on link "Descargar como HTML" at bounding box center [674, 124] width 208 height 30
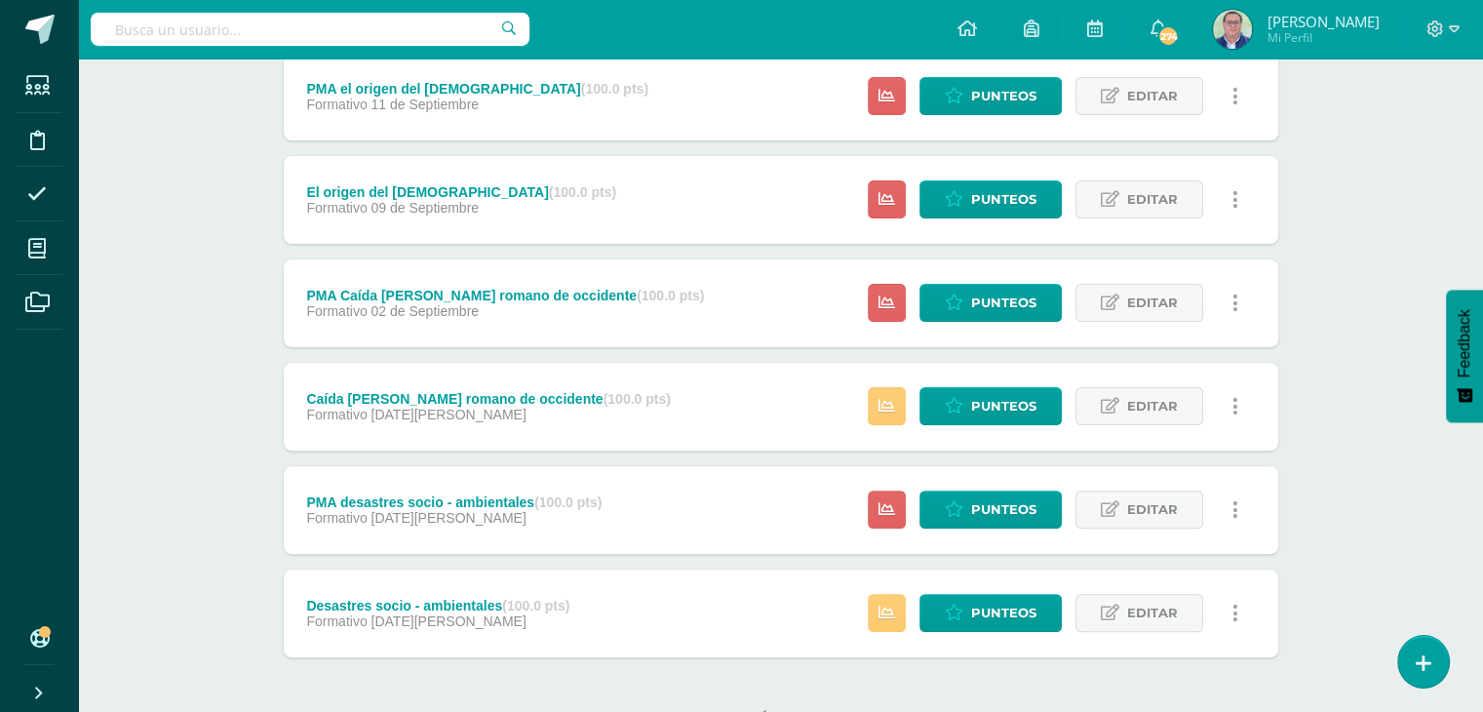
scroll to position [554, 0]
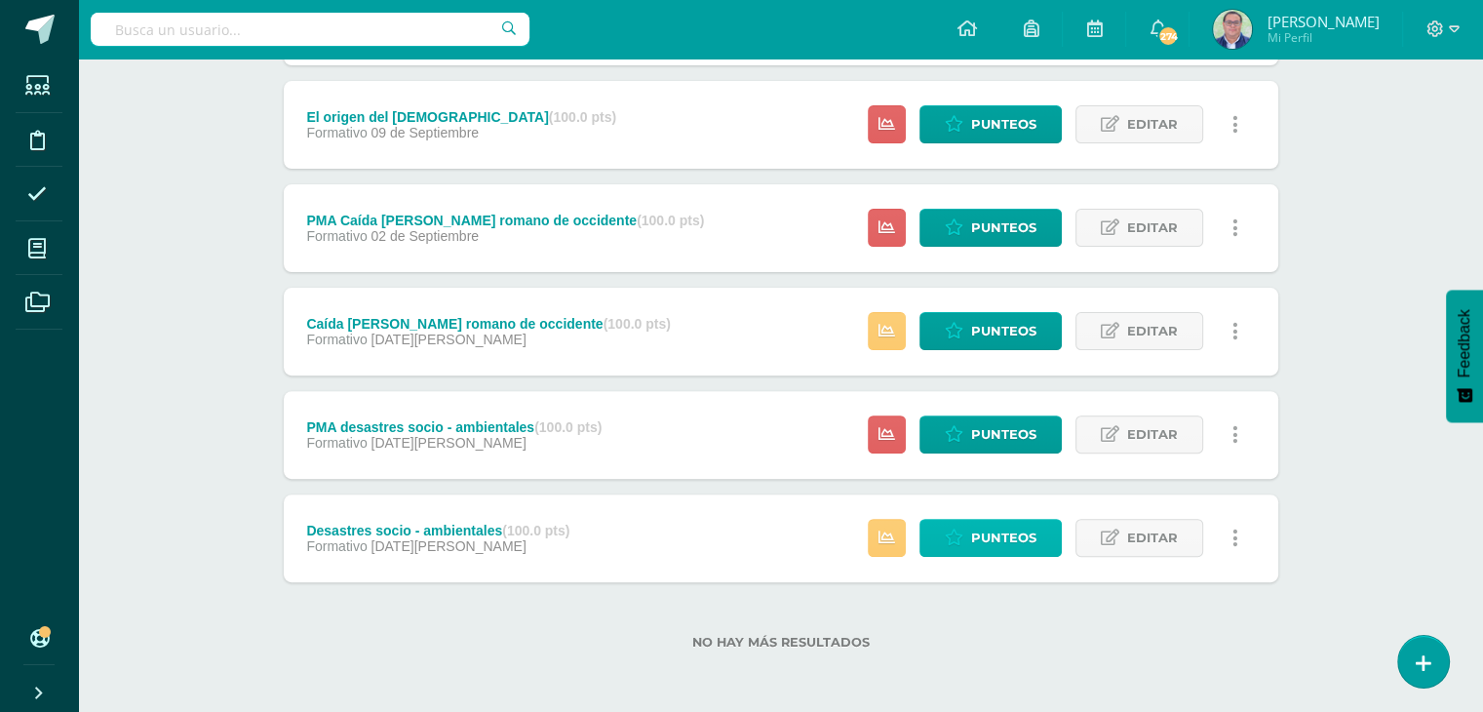
click at [968, 542] on link "Punteos" at bounding box center [991, 538] width 142 height 38
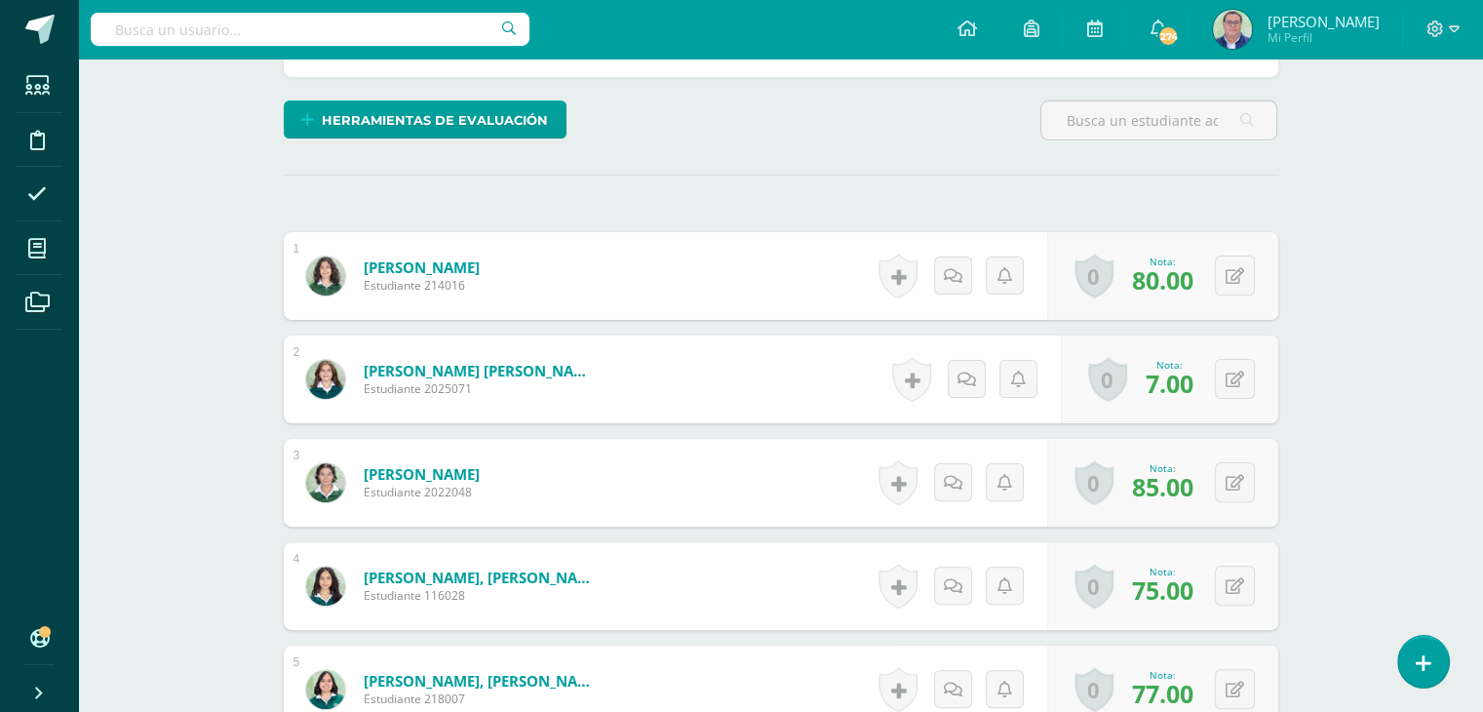
scroll to position [490, 0]
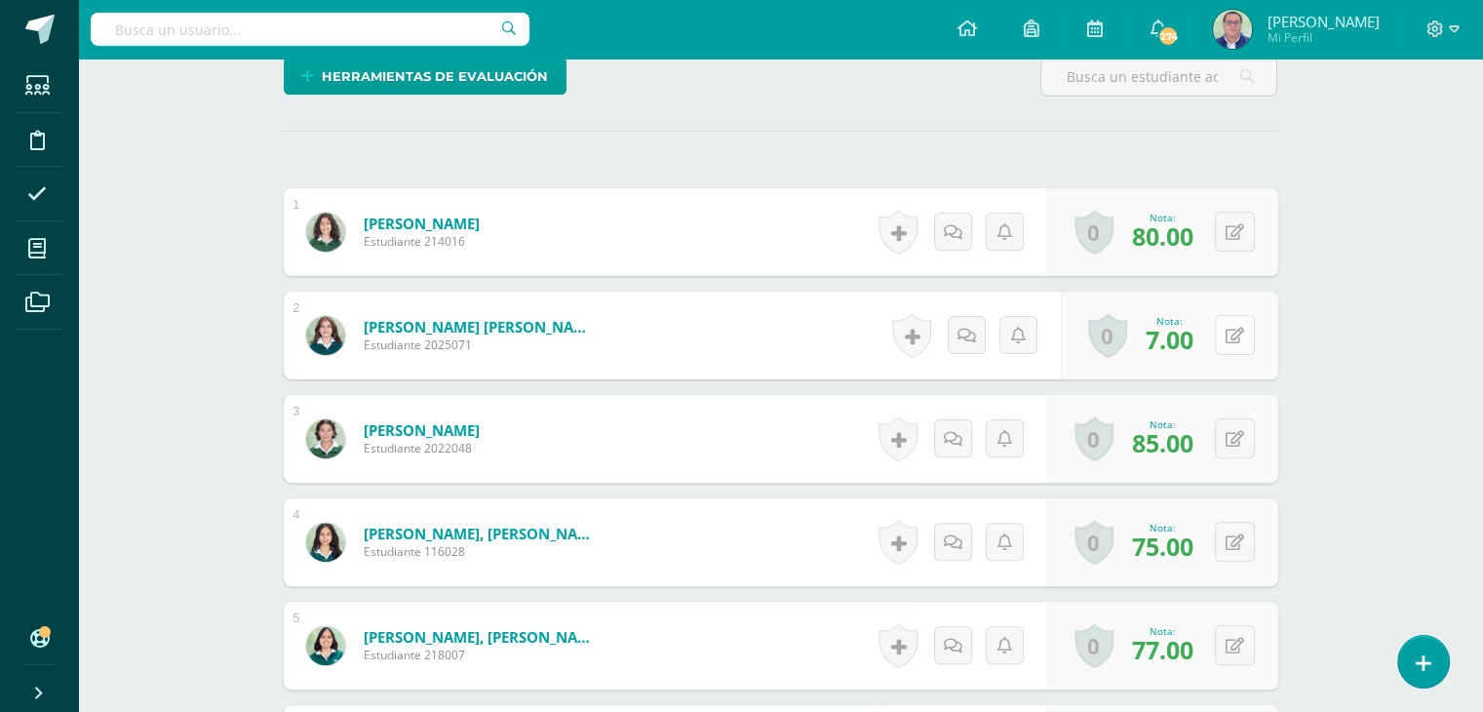
click at [1244, 340] on button at bounding box center [1235, 335] width 40 height 40
type input "73"
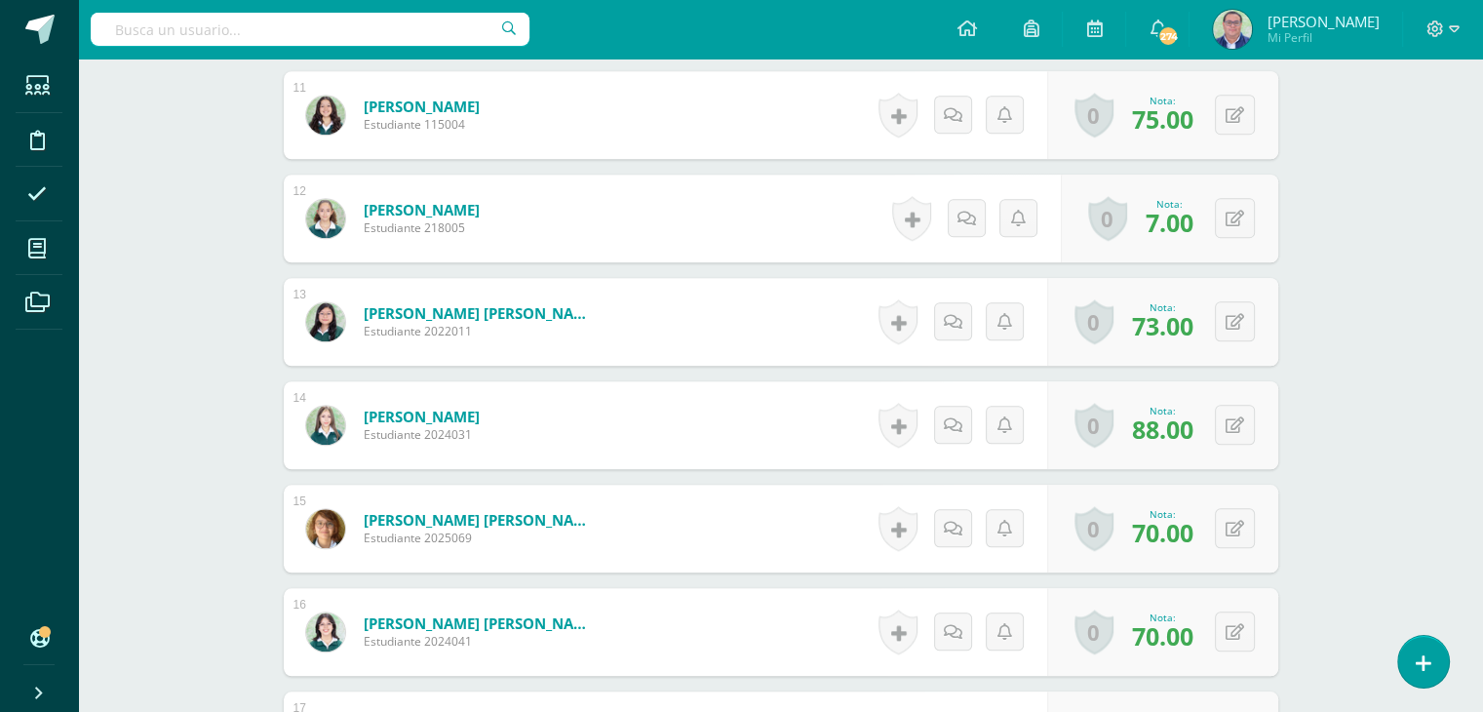
scroll to position [1660, 0]
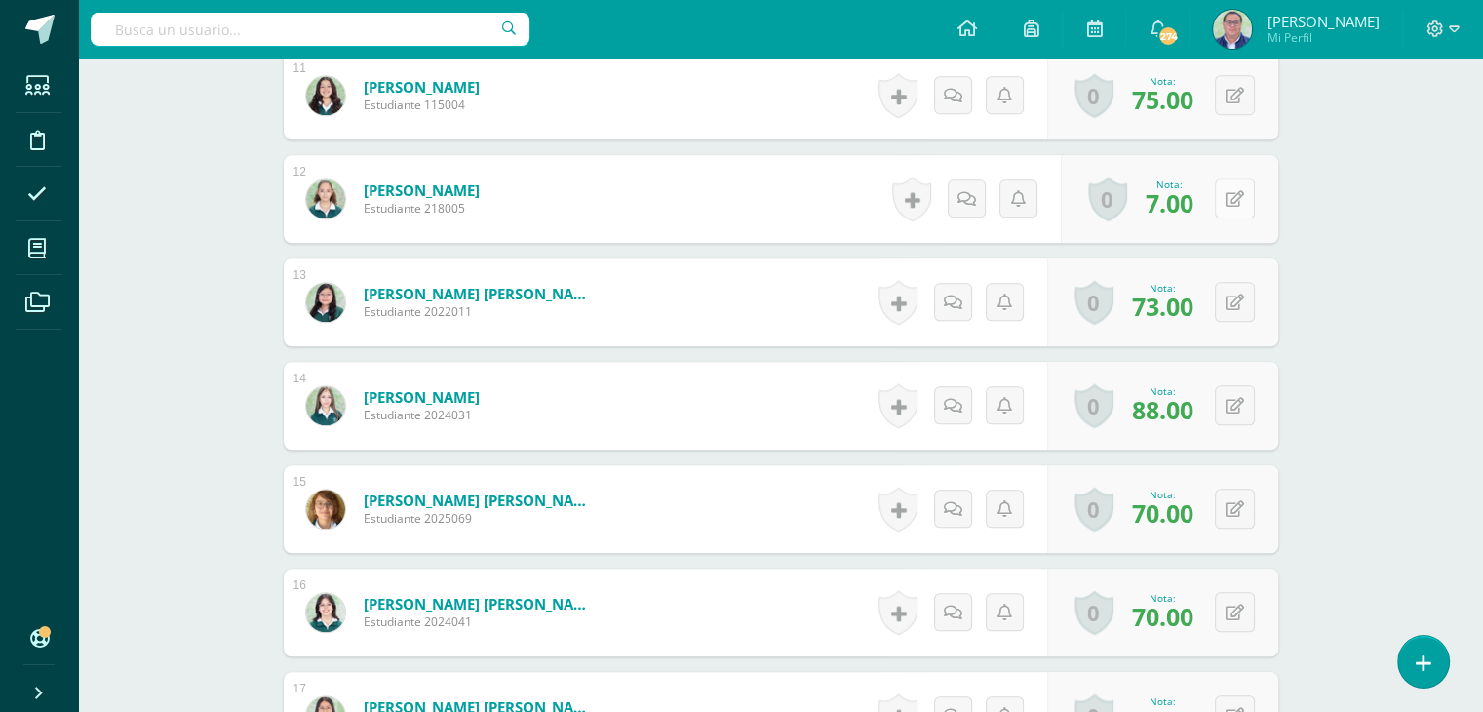
click at [1234, 200] on button at bounding box center [1235, 198] width 40 height 40
type input "73"
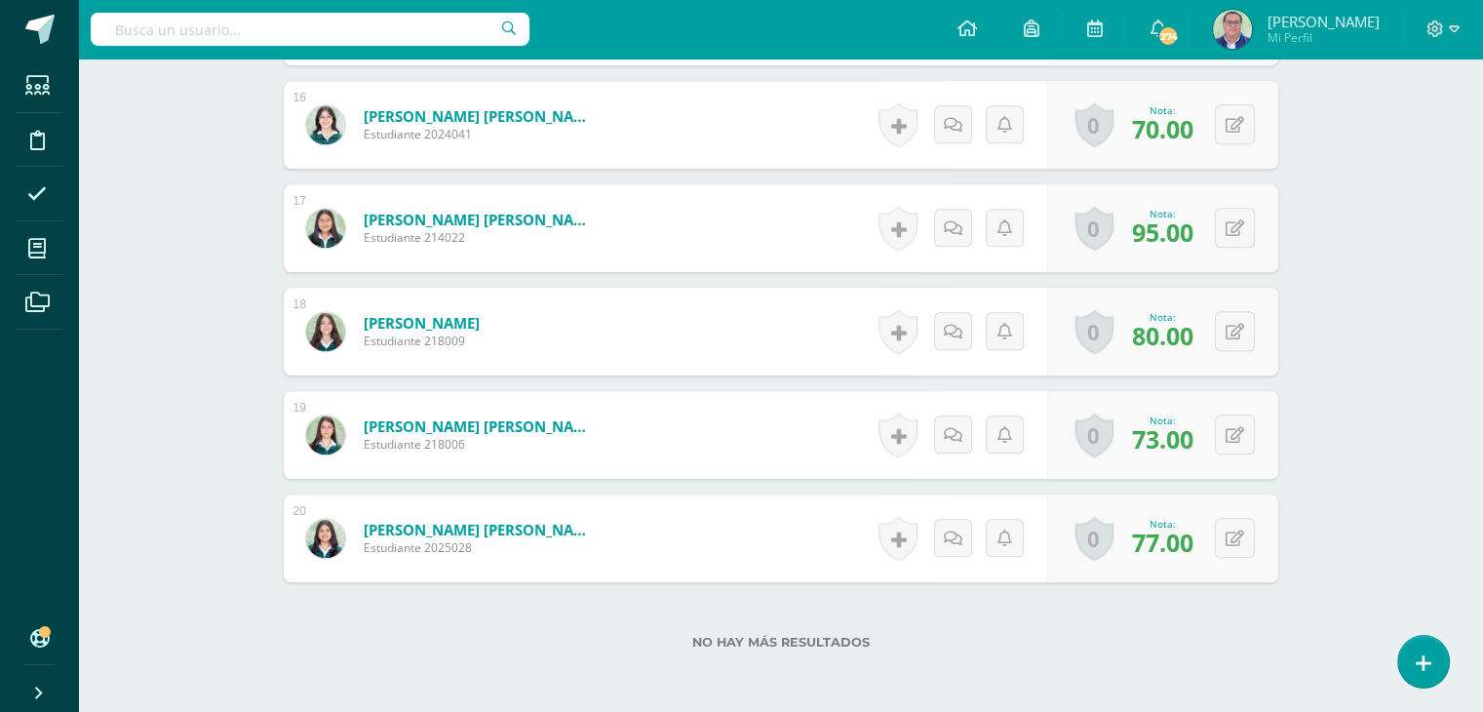
scroll to position [1562, 0]
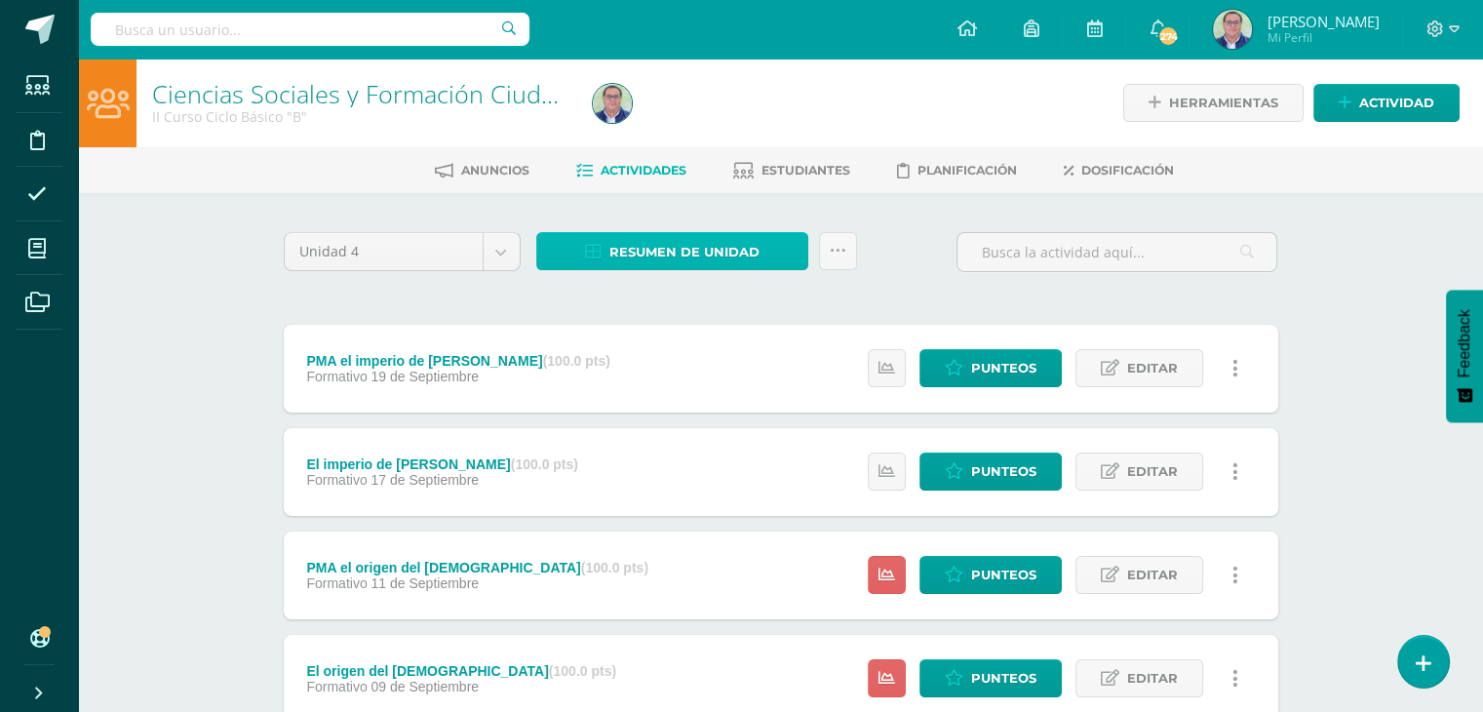
click at [657, 258] on span "Resumen de unidad" at bounding box center [685, 252] width 150 height 36
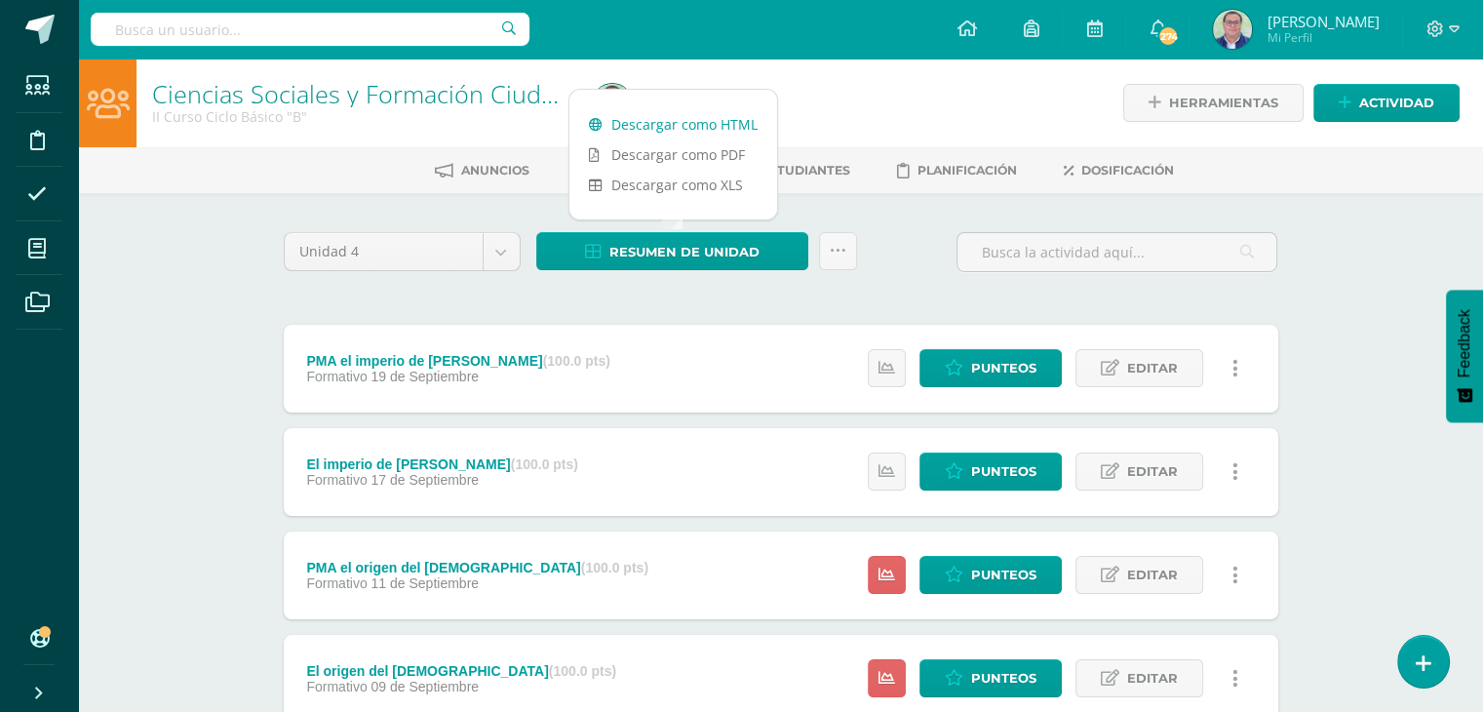
click at [670, 126] on link "Descargar como HTML" at bounding box center [674, 124] width 208 height 30
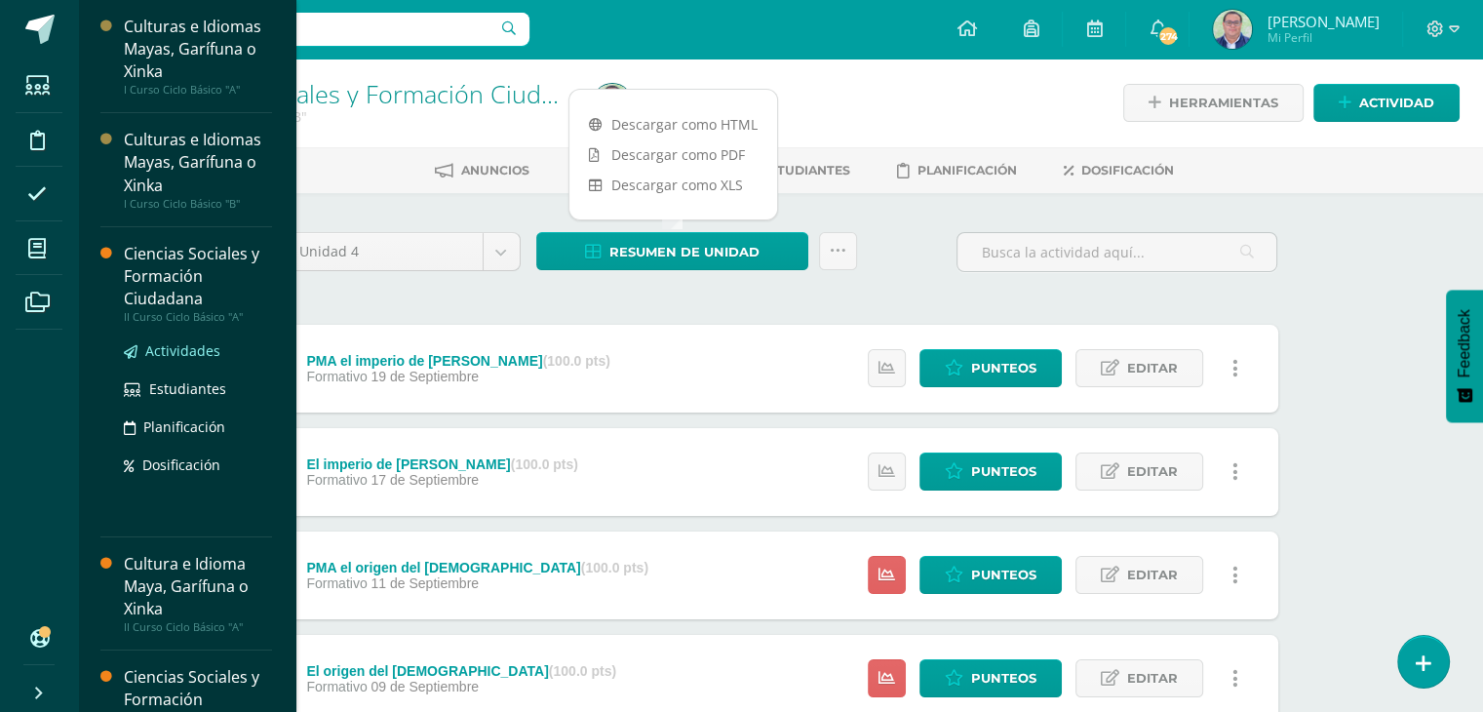
click at [175, 351] on span "Actividades" at bounding box center [182, 350] width 75 height 19
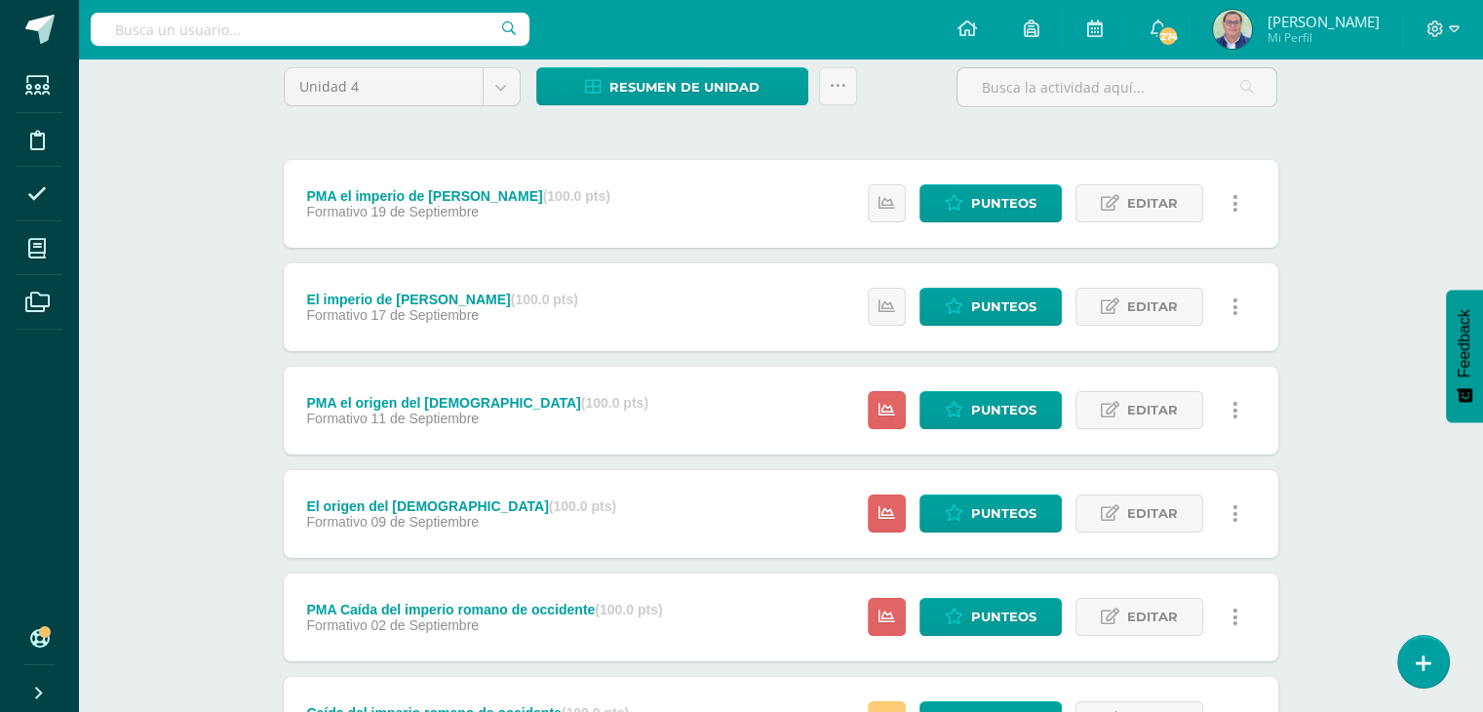
scroll to position [164, 0]
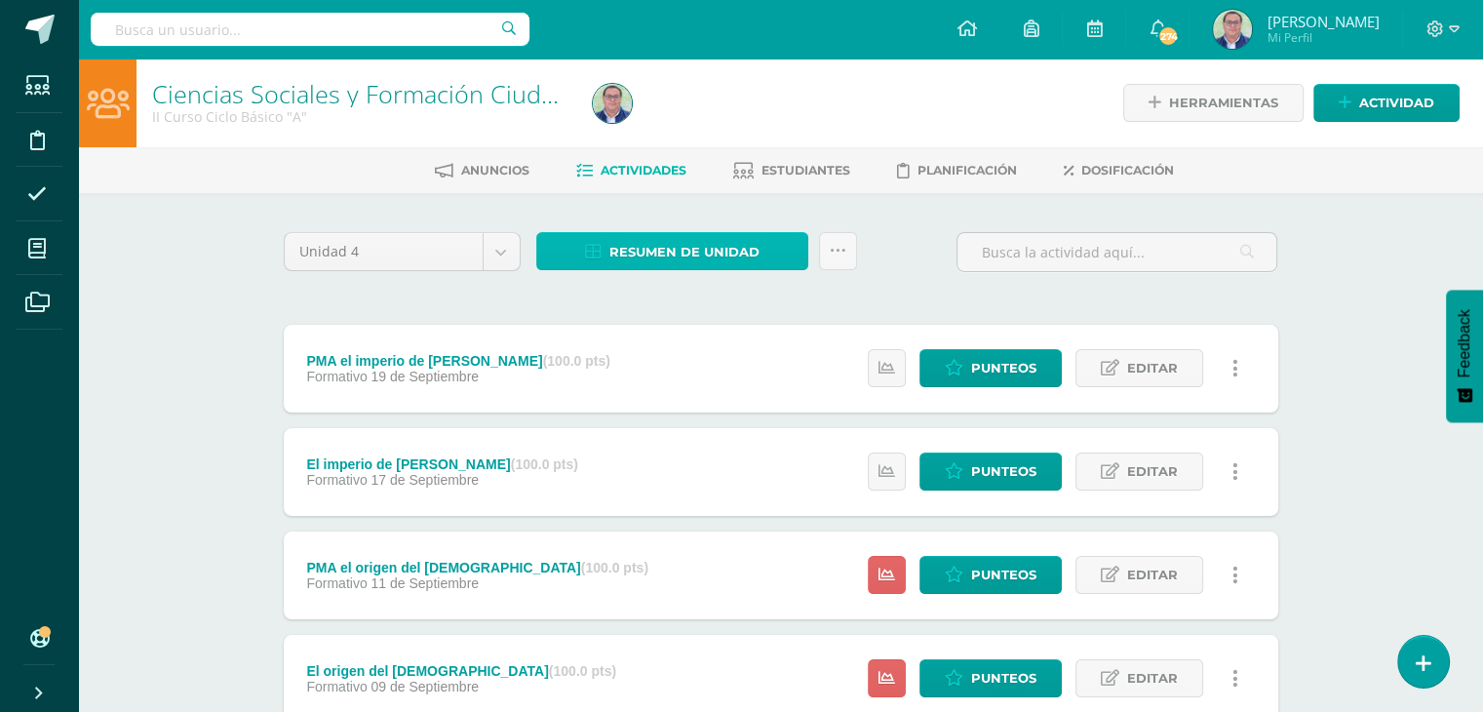
click at [667, 258] on span "Resumen de unidad" at bounding box center [685, 252] width 150 height 36
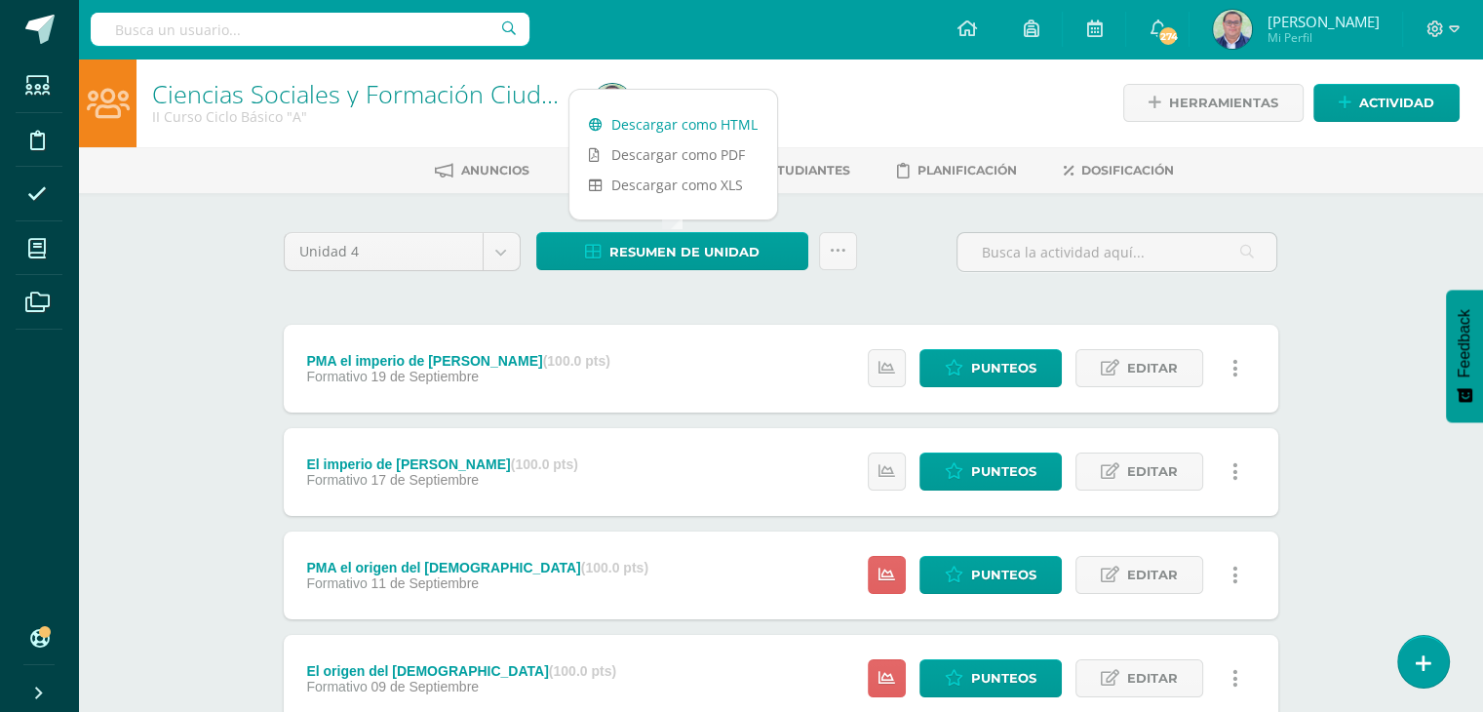
click at [671, 128] on link "Descargar como HTML" at bounding box center [674, 124] width 208 height 30
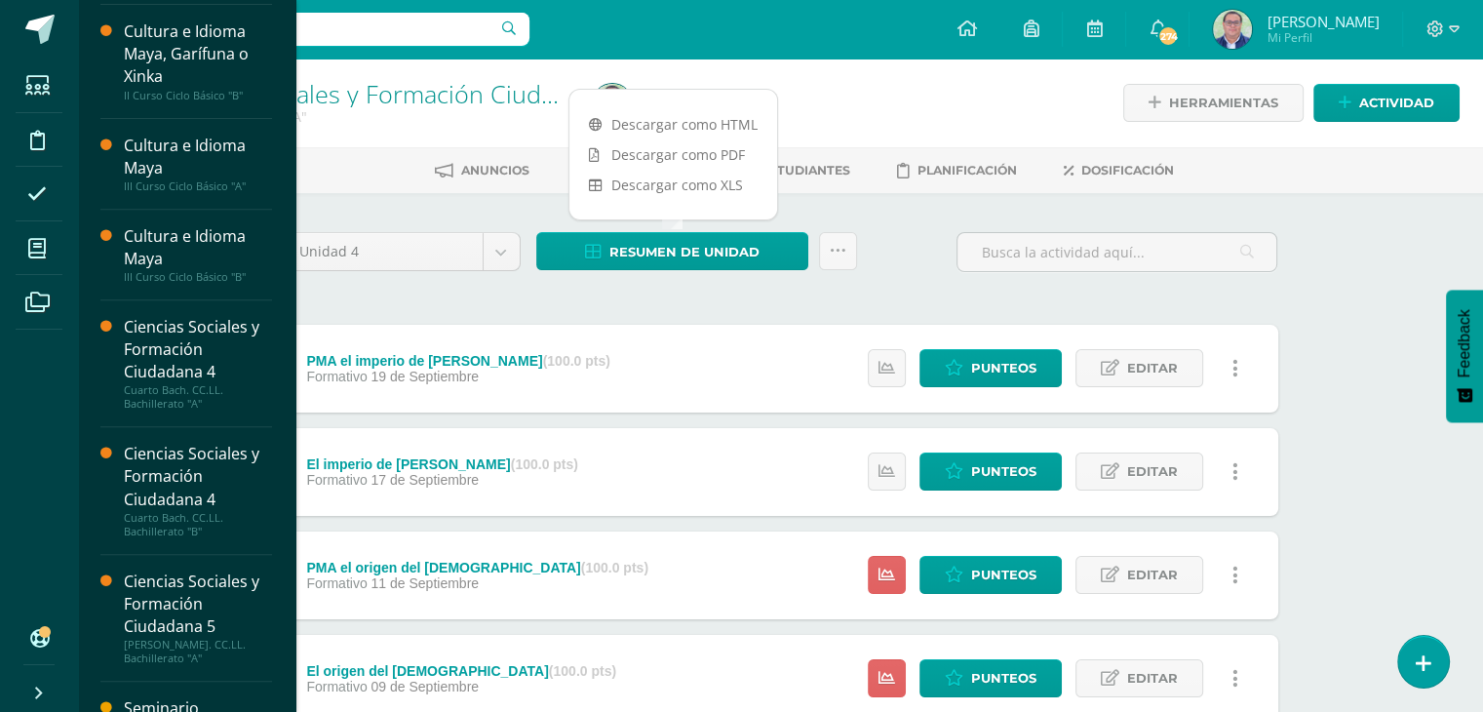
scroll to position [683, 0]
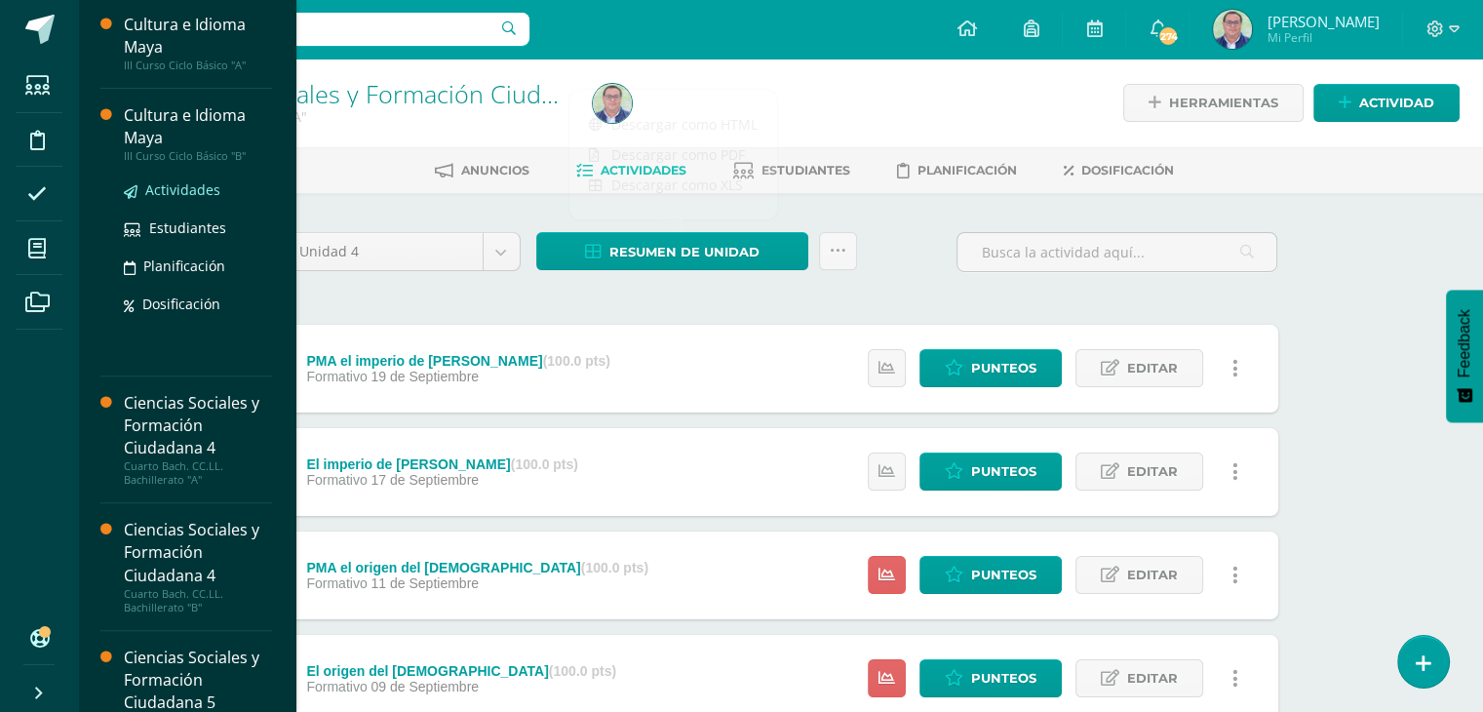
click at [197, 196] on span "Actividades" at bounding box center [182, 189] width 75 height 19
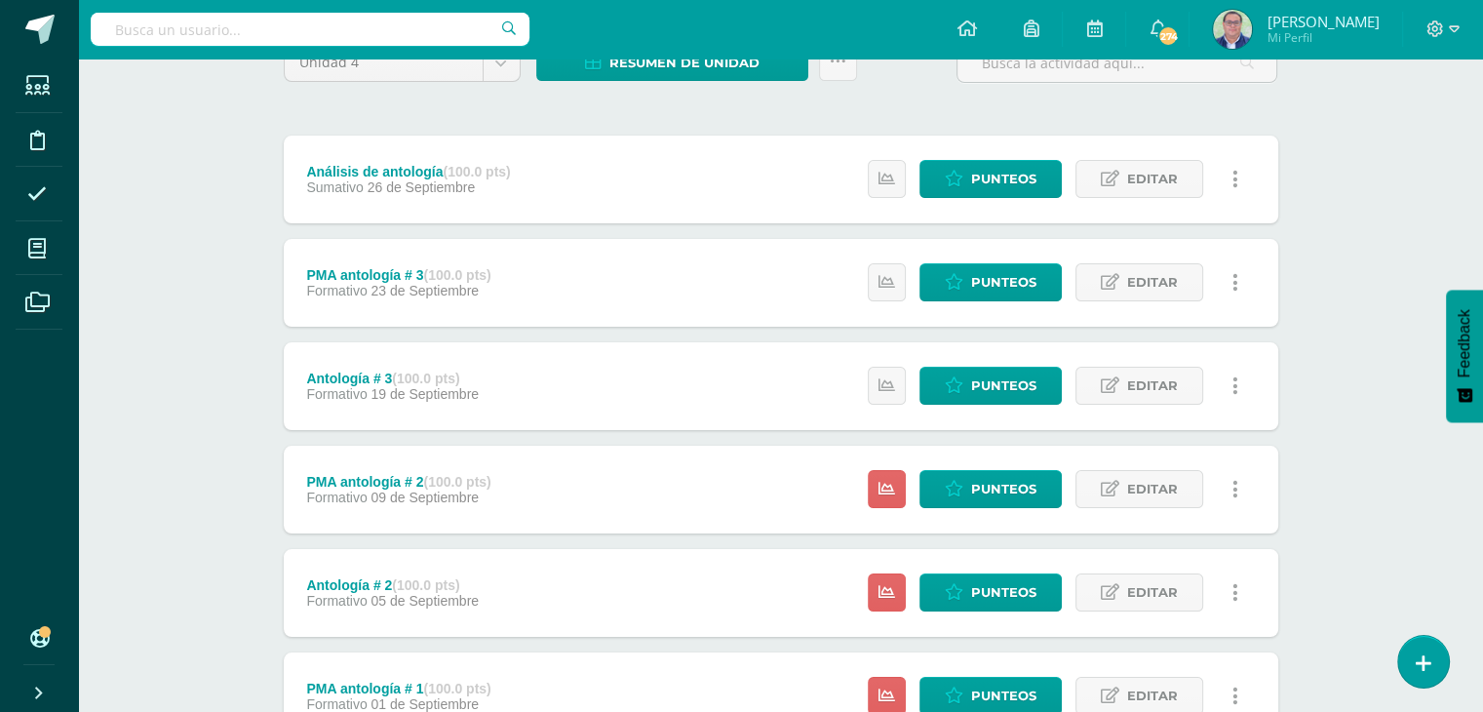
scroll to position [451, 0]
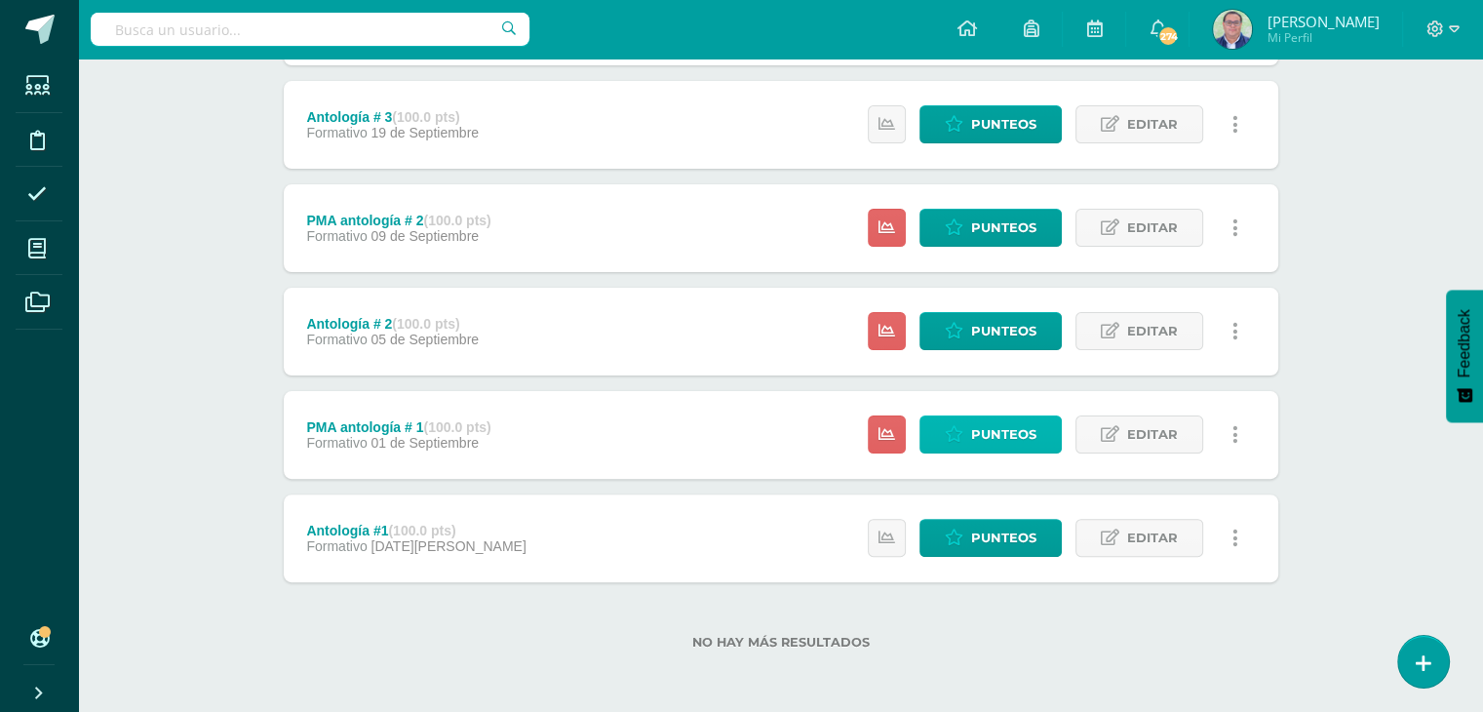
click at [1012, 433] on span "Punteos" at bounding box center [1003, 434] width 65 height 36
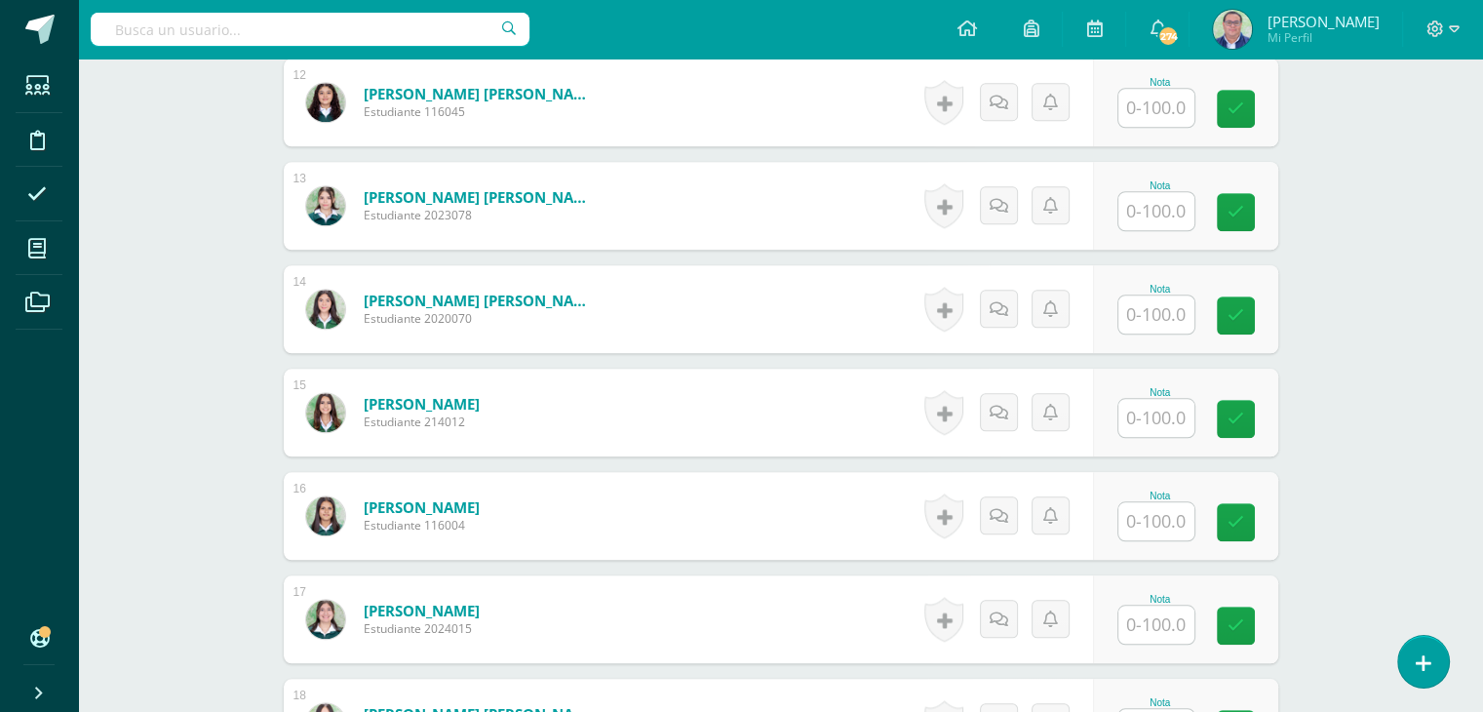
scroll to position [1757, 0]
click at [1167, 526] on input "text" at bounding box center [1167, 520] width 78 height 39
type input "90"
